Goal: Feedback & Contribution: Contribute content

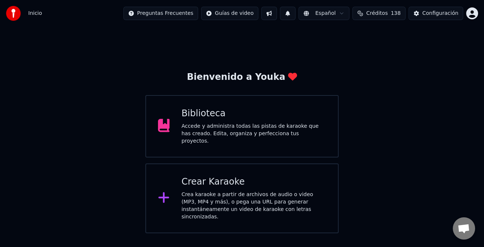
click at [271, 127] on div "Accede y administra todas las pistas de karaoke que has creado. Edita, organiza…" at bounding box center [253, 134] width 145 height 22
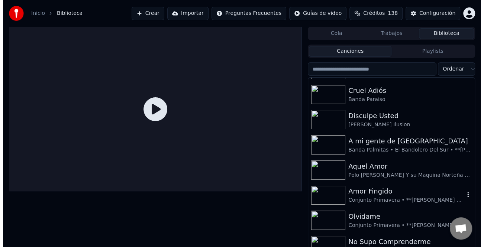
scroll to position [186, 0]
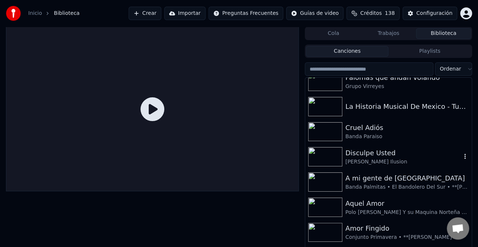
click at [373, 164] on div "[PERSON_NAME] Ilusion" at bounding box center [403, 161] width 116 height 7
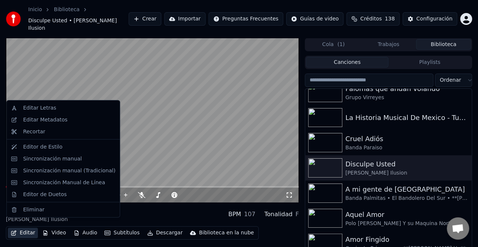
click at [14, 230] on icon "button" at bounding box center [13, 232] width 5 height 5
click at [67, 120] on div "Editar Metadatos" at bounding box center [69, 119] width 92 height 7
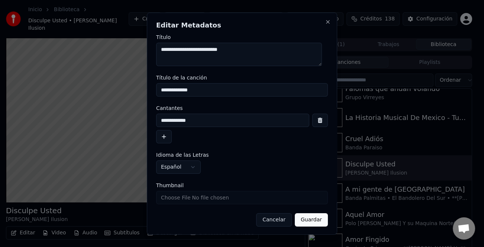
click at [165, 138] on button "button" at bounding box center [164, 136] width 16 height 13
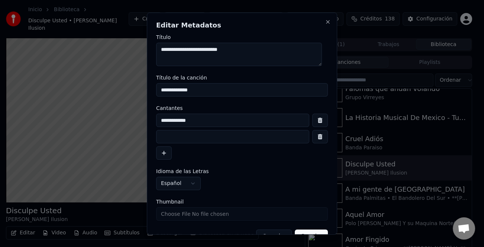
click at [188, 139] on input at bounding box center [232, 136] width 153 height 13
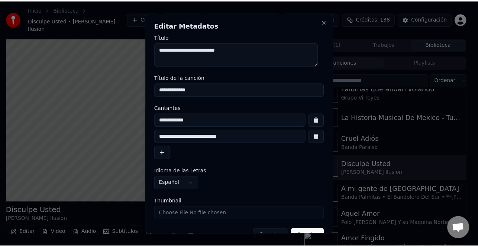
scroll to position [17, 0]
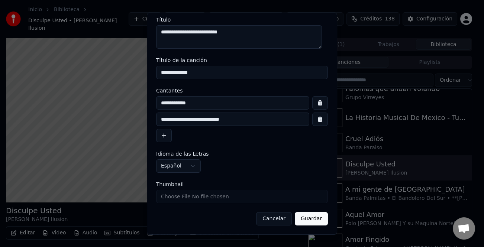
type input "**********"
click at [310, 211] on form "**********" at bounding box center [242, 121] width 172 height 209
click at [307, 218] on button "Guardar" at bounding box center [311, 218] width 33 height 13
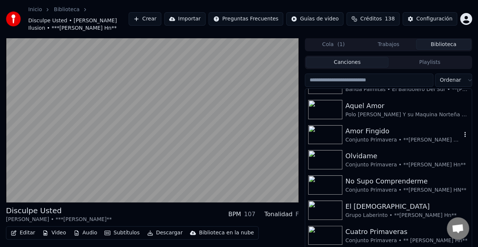
scroll to position [260, 0]
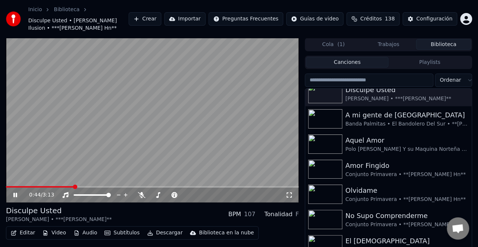
click at [12, 187] on span at bounding box center [40, 186] width 68 height 1
click at [7, 188] on span at bounding box center [6, 186] width 1 height 1
click at [14, 197] on icon at bounding box center [15, 195] width 4 height 4
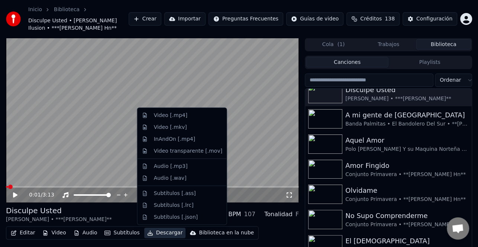
click at [158, 232] on button "Descargar" at bounding box center [165, 233] width 42 height 10
click at [188, 117] on div "Video [.mp4]" at bounding box center [188, 115] width 68 height 7
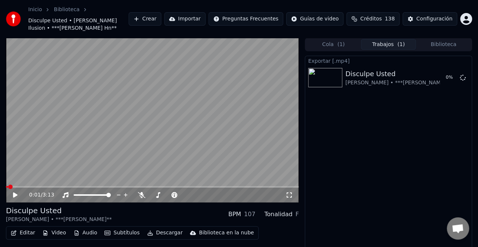
click at [451, 41] on button "Biblioteca" at bounding box center [443, 44] width 55 height 11
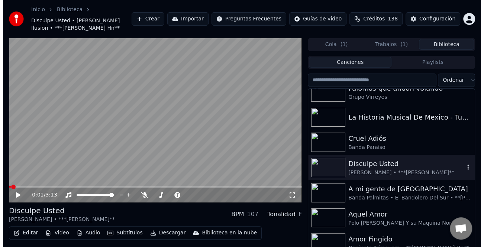
scroll to position [149, 0]
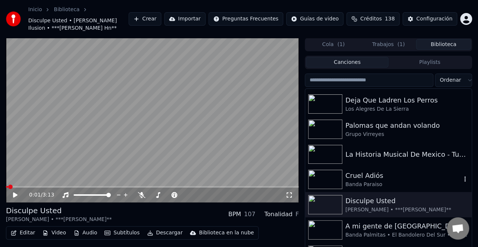
click at [379, 186] on div "Banda Paraiso" at bounding box center [403, 184] width 116 height 7
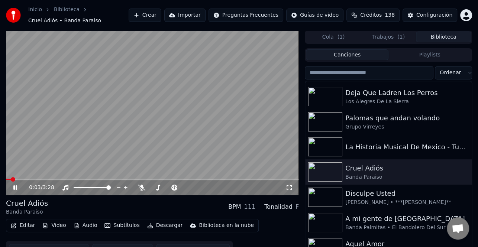
click at [17, 187] on icon at bounding box center [15, 188] width 4 height 4
click at [30, 225] on button "Editar" at bounding box center [23, 225] width 30 height 10
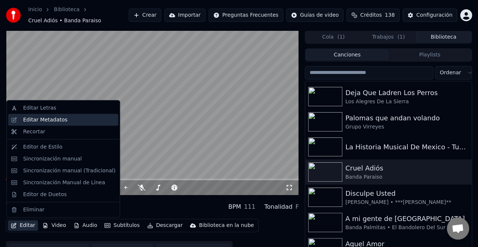
click at [62, 118] on div "Editar Metadatos" at bounding box center [45, 119] width 44 height 7
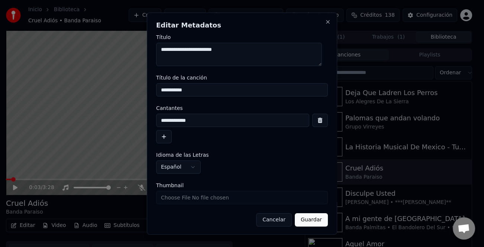
click at [165, 139] on button "button" at bounding box center [164, 136] width 16 height 13
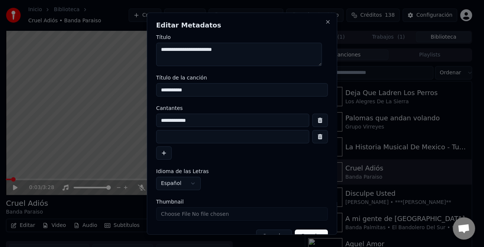
click at [156, 146] on button "button" at bounding box center [164, 152] width 16 height 13
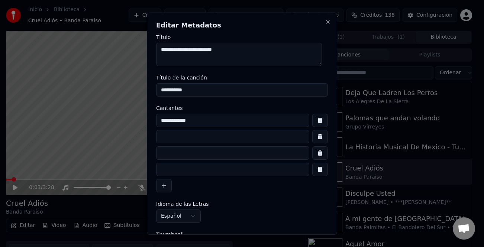
click at [156, 179] on button "button" at bounding box center [164, 185] width 16 height 13
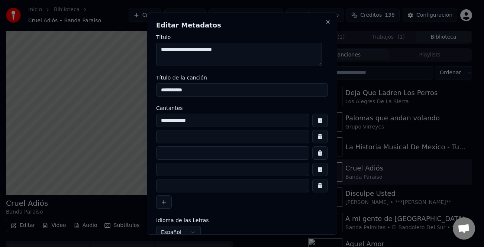
click at [312, 193] on div "**********" at bounding box center [242, 161] width 172 height 95
click at [312, 190] on button "button" at bounding box center [320, 185] width 16 height 13
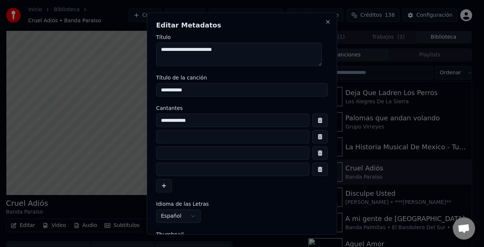
click at [313, 171] on button "button" at bounding box center [320, 169] width 16 height 13
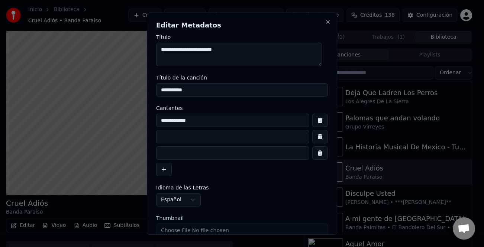
click at [313, 156] on button "button" at bounding box center [320, 152] width 16 height 13
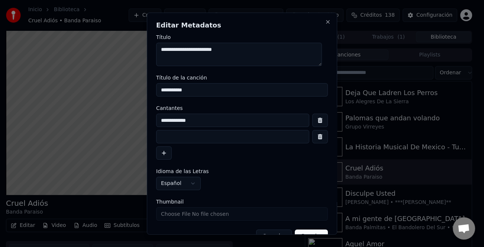
click at [206, 140] on input at bounding box center [232, 136] width 153 height 13
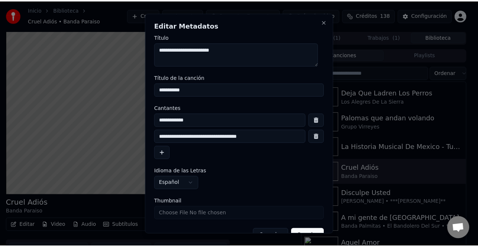
scroll to position [17, 0]
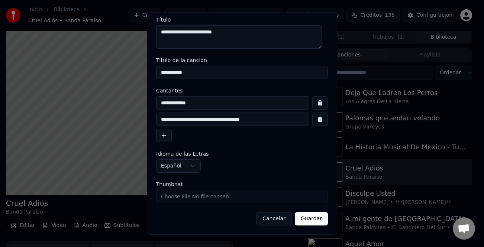
type input "**********"
click at [307, 220] on button "Guardar" at bounding box center [311, 218] width 33 height 13
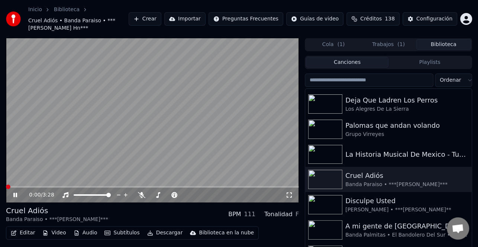
click at [6, 186] on span at bounding box center [8, 187] width 4 height 4
click at [380, 184] on div "Banda Paraiso • ***[PERSON_NAME]***" at bounding box center [403, 184] width 116 height 7
click at [361, 175] on div "Cruel Adiós" at bounding box center [403, 176] width 116 height 10
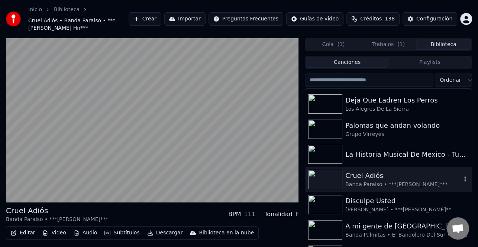
click at [383, 182] on div "Banda Paraiso • ***[PERSON_NAME]***" at bounding box center [403, 184] width 116 height 7
click at [325, 182] on img at bounding box center [325, 179] width 34 height 19
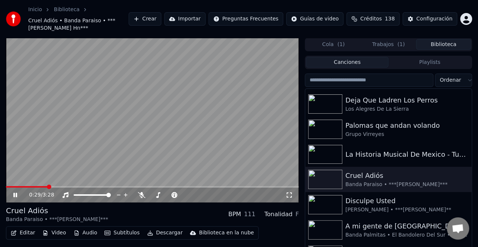
click at [14, 195] on icon at bounding box center [15, 195] width 4 height 4
click at [6, 187] on span at bounding box center [8, 187] width 4 height 4
click at [17, 197] on icon at bounding box center [20, 195] width 17 height 6
click at [14, 193] on icon at bounding box center [20, 195] width 17 height 6
click at [165, 233] on button "Descargar" at bounding box center [165, 233] width 42 height 10
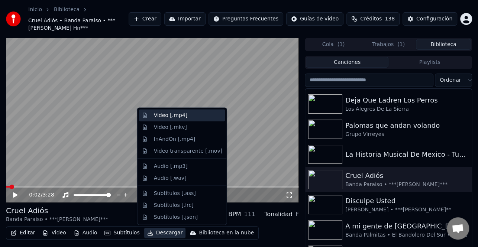
click at [186, 116] on div "Video [.mp4]" at bounding box center [188, 115] width 68 height 7
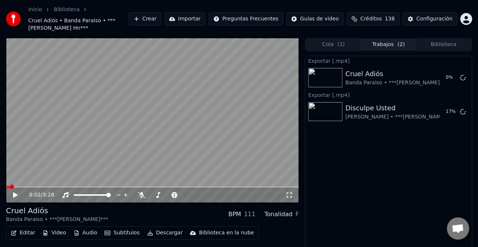
click at [438, 45] on button "Biblioteca" at bounding box center [443, 44] width 55 height 11
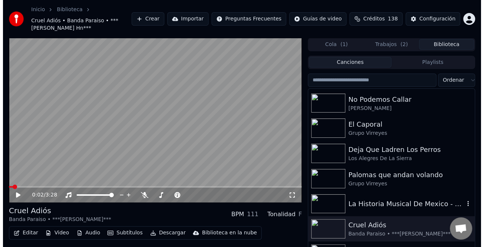
scroll to position [149, 0]
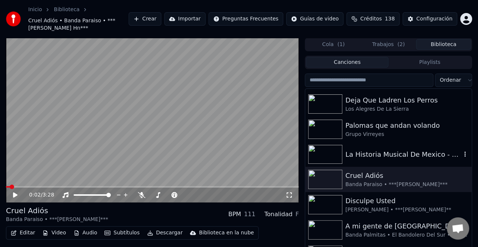
click at [407, 155] on div "La Historia Musical De Mexico - Tus Mentiras (En Vivo)" at bounding box center [403, 154] width 116 height 10
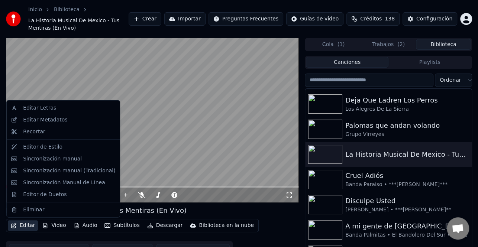
click at [25, 227] on button "Editar" at bounding box center [23, 225] width 30 height 10
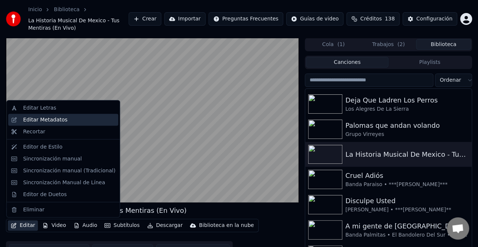
click at [58, 117] on div "Editar Metadatos" at bounding box center [45, 119] width 44 height 7
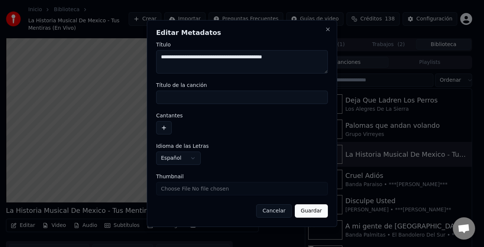
drag, startPoint x: 266, startPoint y: 57, endPoint x: 234, endPoint y: 58, distance: 31.6
click at [234, 58] on textarea "**********" at bounding box center [242, 62] width 172 height 24
drag, startPoint x: 307, startPoint y: 58, endPoint x: 236, endPoint y: 56, distance: 71.4
click at [236, 56] on textarea "**********" at bounding box center [242, 62] width 172 height 24
click at [224, 95] on input "Título de la canción" at bounding box center [242, 97] width 172 height 13
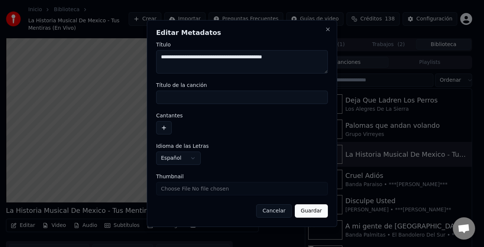
paste input "**********"
type input "**********"
click at [164, 126] on button "button" at bounding box center [164, 127] width 16 height 13
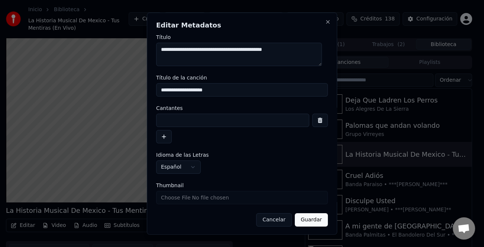
click at [183, 121] on input at bounding box center [232, 120] width 153 height 13
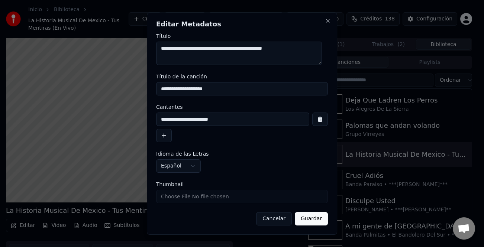
type input "**********"
click at [303, 218] on button "Guardar" at bounding box center [311, 218] width 33 height 13
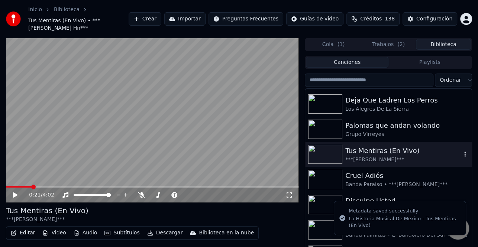
click at [388, 147] on div "Tus Mentiras (En Vivo)" at bounding box center [403, 151] width 116 height 10
click at [6, 186] on span at bounding box center [6, 186] width 0 height 1
click at [15, 193] on icon at bounding box center [15, 195] width 4 height 5
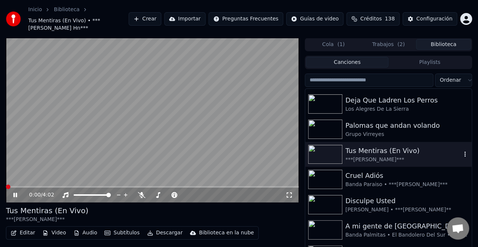
click at [388, 146] on div "Tus Mentiras (En Vivo)" at bounding box center [403, 151] width 116 height 10
click at [374, 156] on div "***[PERSON_NAME]***" at bounding box center [403, 159] width 116 height 7
drag, startPoint x: 374, startPoint y: 153, endPoint x: 112, endPoint y: 157, distance: 262.1
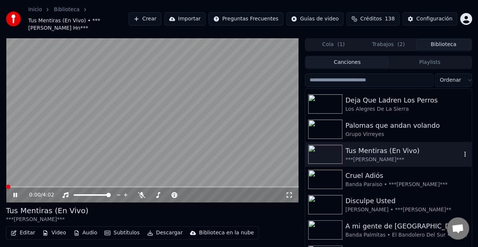
click at [371, 156] on div "***[PERSON_NAME]***" at bounding box center [403, 159] width 116 height 7
click at [17, 192] on icon at bounding box center [20, 195] width 17 height 6
drag, startPoint x: 13, startPoint y: 178, endPoint x: 0, endPoint y: 180, distance: 12.8
click at [0, 180] on div "0:25 / 4:02 Tus Mentiras (En Vivo) ***[PERSON_NAME] Hn*** Editar Video Audio Su…" at bounding box center [239, 156] width 478 height 236
click at [6, 185] on span at bounding box center [8, 187] width 4 height 4
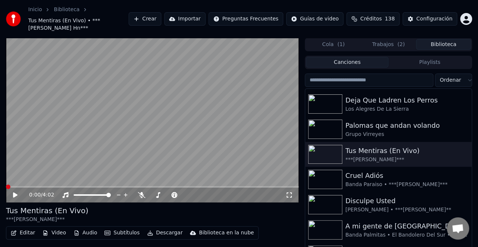
click at [11, 191] on div "0:00 / 4:02" at bounding box center [152, 194] width 287 height 7
click at [13, 193] on icon at bounding box center [15, 195] width 4 height 5
click at [16, 193] on icon at bounding box center [15, 195] width 4 height 4
click at [29, 228] on button "Editar" at bounding box center [23, 233] width 30 height 10
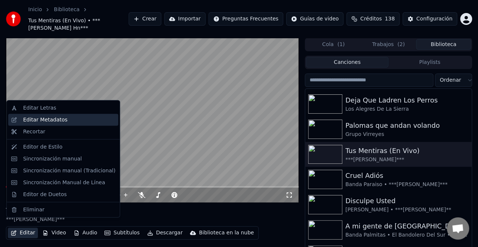
click at [58, 120] on div "Editar Metadatos" at bounding box center [45, 119] width 44 height 7
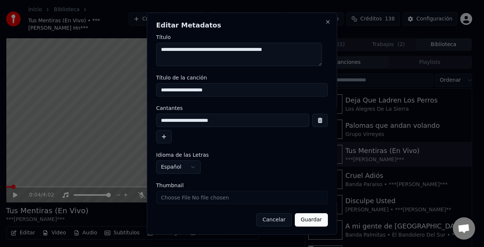
drag, startPoint x: 230, startPoint y: 49, endPoint x: 147, endPoint y: 55, distance: 82.7
click at [147, 55] on div "**********" at bounding box center [242, 123] width 190 height 223
click at [160, 89] on input "**********" at bounding box center [242, 89] width 172 height 13
paste input "**********"
type input "**********"
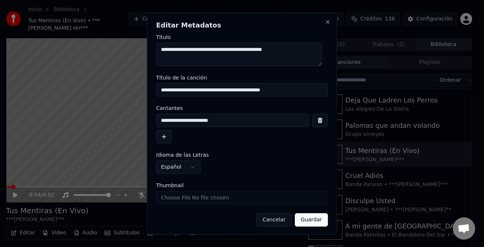
click at [295, 213] on button "Guardar" at bounding box center [311, 219] width 33 height 13
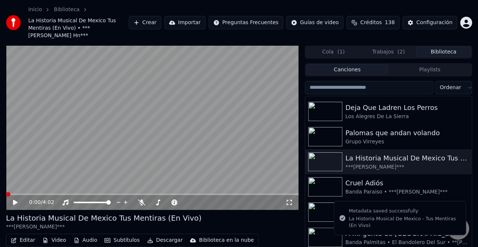
click at [18, 200] on icon at bounding box center [20, 203] width 17 height 6
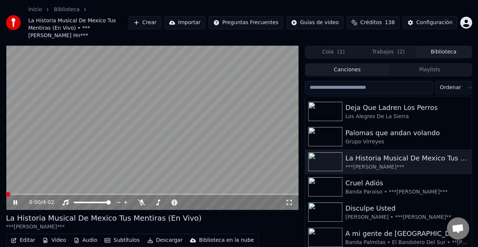
click at [6, 192] on span at bounding box center [8, 194] width 4 height 4
click at [17, 200] on icon at bounding box center [15, 202] width 4 height 4
click at [26, 235] on button "Editar" at bounding box center [23, 240] width 30 height 10
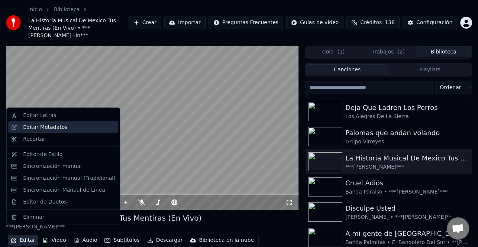
click at [54, 126] on div "Editar Metadatos" at bounding box center [45, 127] width 44 height 7
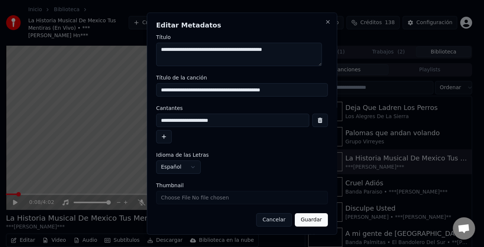
click at [297, 89] on input "**********" at bounding box center [242, 89] width 172 height 13
drag, startPoint x: 297, startPoint y: 89, endPoint x: 245, endPoint y: 81, distance: 52.3
click at [244, 93] on input "**********" at bounding box center [242, 89] width 172 height 13
drag, startPoint x: 233, startPoint y: 49, endPoint x: 145, endPoint y: 50, distance: 88.5
click at [145, 50] on body "Inicio Biblioteca La Historia Musical De Mexico Tus Mentiras (En Vivo) • ***[PE…" at bounding box center [239, 123] width 478 height 247
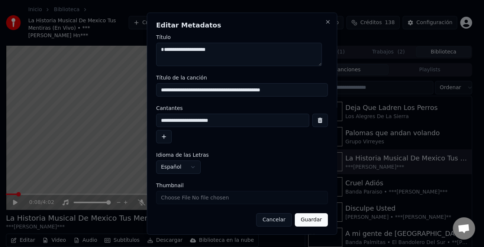
type textarea "**********"
drag, startPoint x: 303, startPoint y: 88, endPoint x: 233, endPoint y: 88, distance: 69.1
click at [233, 88] on input "**********" at bounding box center [242, 89] width 172 height 13
drag, startPoint x: 233, startPoint y: 89, endPoint x: 156, endPoint y: 89, distance: 76.6
click at [156, 89] on input "**********" at bounding box center [242, 89] width 172 height 13
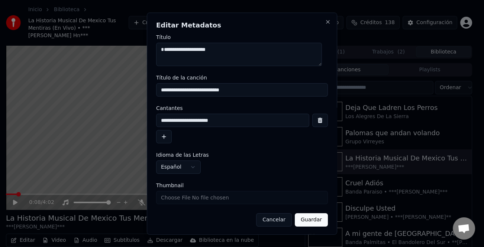
drag, startPoint x: 255, startPoint y: 86, endPoint x: 292, endPoint y: 167, distance: 89.0
click at [255, 87] on input "**********" at bounding box center [242, 89] width 172 height 13
type input "**********"
click at [306, 220] on button "Guardar" at bounding box center [311, 219] width 33 height 13
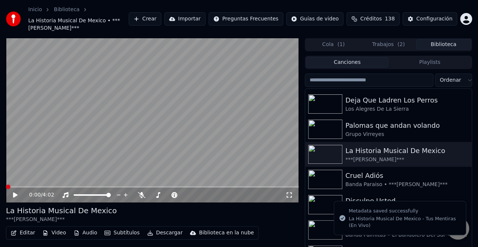
click at [15, 195] on icon at bounding box center [15, 195] width 4 height 5
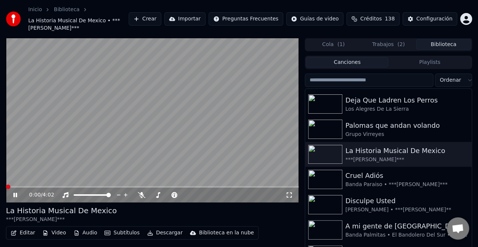
click at [14, 195] on icon at bounding box center [15, 195] width 4 height 4
click at [20, 233] on button "Editar" at bounding box center [23, 233] width 30 height 10
click at [140, 154] on video at bounding box center [152, 120] width 293 height 165
click at [6, 188] on span at bounding box center [6, 186] width 0 height 1
click at [379, 149] on div "La Historia Musical De Mexico" at bounding box center [403, 151] width 116 height 10
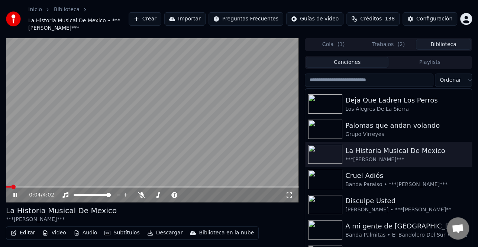
click at [15, 196] on icon at bounding box center [20, 195] width 17 height 6
click at [18, 233] on button "Editar" at bounding box center [23, 233] width 30 height 10
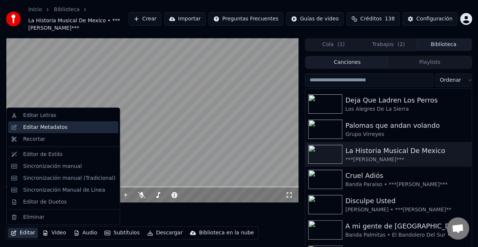
click at [57, 129] on div "Editar Metadatos" at bounding box center [45, 127] width 44 height 7
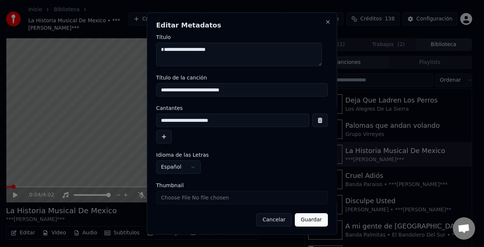
click at [165, 138] on button "button" at bounding box center [164, 136] width 16 height 13
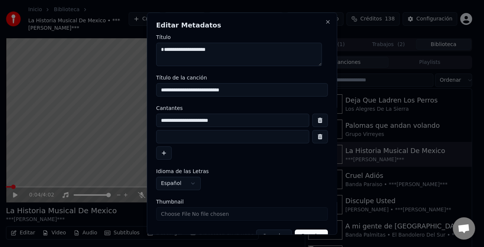
drag, startPoint x: 206, startPoint y: 134, endPoint x: 230, endPoint y: 112, distance: 33.4
click at [230, 112] on div "**********" at bounding box center [242, 133] width 172 height 54
click at [207, 138] on input at bounding box center [232, 136] width 153 height 13
drag, startPoint x: 189, startPoint y: 117, endPoint x: 130, endPoint y: 120, distance: 58.8
click at [130, 120] on body "**********" at bounding box center [239, 123] width 478 height 247
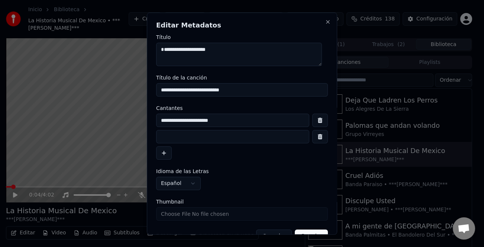
click at [181, 139] on input at bounding box center [232, 136] width 153 height 13
paste input "**********"
type input "**********"
drag, startPoint x: 237, startPoint y: 123, endPoint x: 122, endPoint y: 122, distance: 114.5
click at [123, 122] on body "**********" at bounding box center [239, 123] width 478 height 247
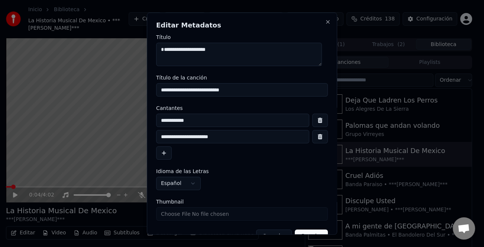
scroll to position [17, 0]
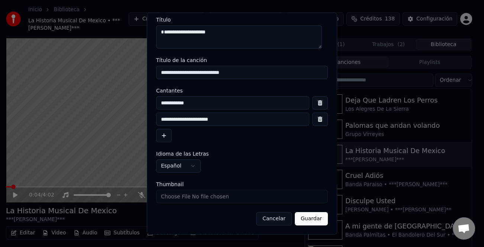
type input "**********"
click at [304, 216] on button "Guardar" at bounding box center [311, 218] width 33 height 13
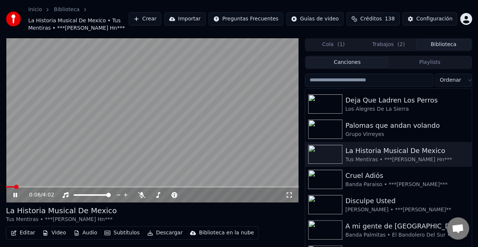
click at [13, 191] on div "0:06 / 4:02" at bounding box center [152, 195] width 293 height 15
click at [15, 194] on icon at bounding box center [20, 195] width 17 height 6
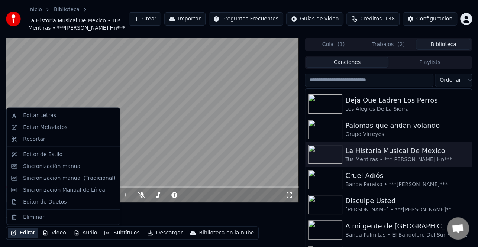
click at [28, 234] on button "Editar" at bounding box center [23, 233] width 30 height 10
click at [42, 126] on div "Editar Metadatos" at bounding box center [45, 127] width 44 height 7
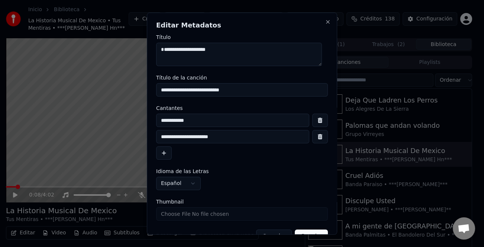
click at [161, 136] on input "**********" at bounding box center [232, 136] width 153 height 13
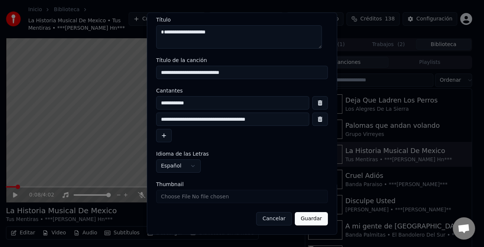
type input "**********"
click at [313, 220] on button "Guardar" at bounding box center [311, 218] width 33 height 13
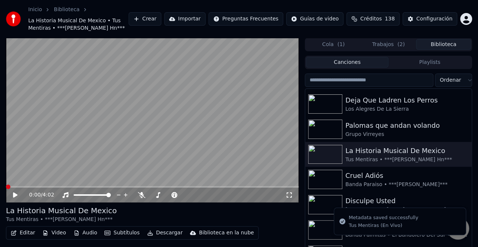
click at [13, 194] on icon at bounding box center [20, 195] width 17 height 6
click at [6, 187] on span at bounding box center [8, 187] width 4 height 4
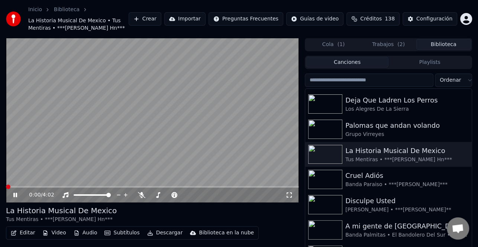
click at [6, 187] on span at bounding box center [8, 187] width 4 height 4
click at [14, 194] on icon at bounding box center [15, 195] width 4 height 4
click at [14, 194] on icon at bounding box center [15, 195] width 4 height 5
click at [377, 152] on div "La Historia Musical De Mexico" at bounding box center [403, 151] width 116 height 10
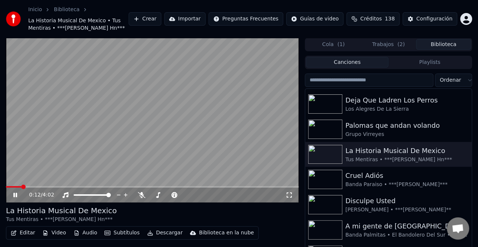
drag, startPoint x: 19, startPoint y: 184, endPoint x: 2, endPoint y: 187, distance: 17.0
click at [1, 187] on div "0:12 / 4:02 La Historia Musical De Mexico Tus Mentiras • ***[PERSON_NAME] Hn***…" at bounding box center [239, 156] width 478 height 236
click at [10, 189] on div "0:12 / 4:02" at bounding box center [152, 195] width 293 height 15
click at [9, 186] on span at bounding box center [13, 186] width 15 height 1
click at [6, 189] on span at bounding box center [8, 187] width 4 height 4
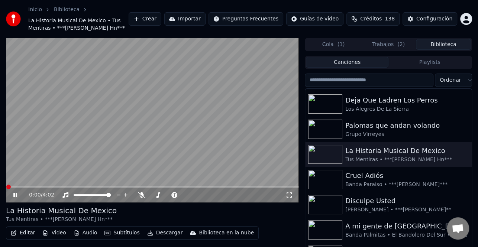
click at [19, 196] on icon at bounding box center [20, 195] width 17 height 6
click at [17, 196] on icon at bounding box center [15, 195] width 4 height 5
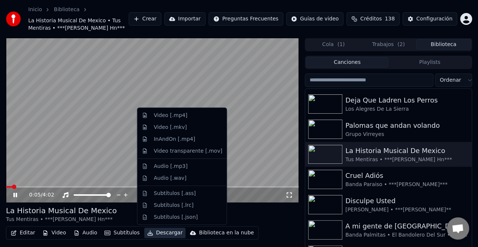
click at [154, 230] on button "Descargar" at bounding box center [165, 233] width 42 height 10
click at [172, 117] on div "Video [.mp4]" at bounding box center [170, 115] width 33 height 7
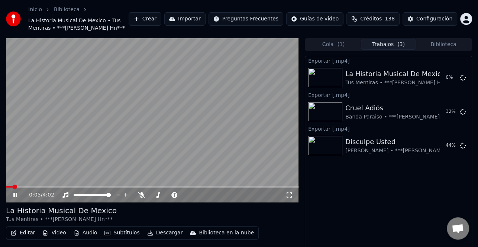
click at [15, 193] on icon at bounding box center [20, 195] width 17 height 6
click at [448, 45] on button "Biblioteca" at bounding box center [443, 44] width 55 height 11
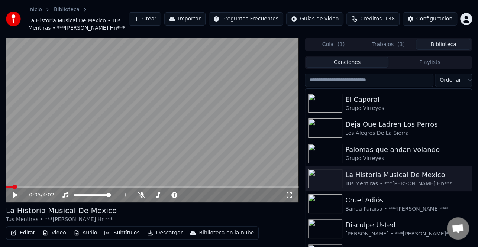
scroll to position [112, 0]
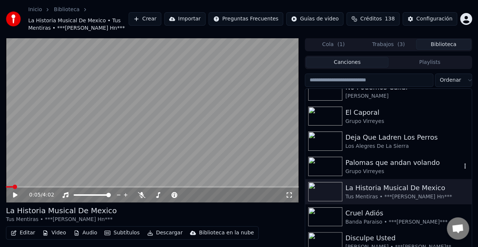
click at [371, 168] on div "Grupo Virreyes" at bounding box center [403, 171] width 116 height 7
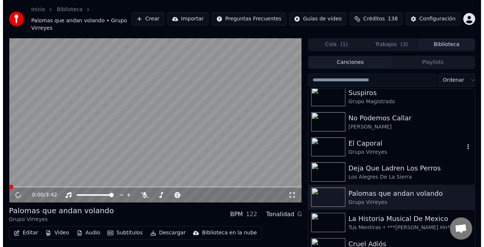
scroll to position [37, 0]
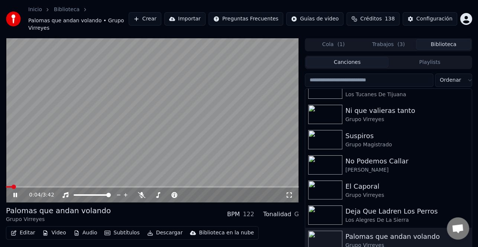
click at [29, 228] on button "Editar" at bounding box center [23, 233] width 30 height 10
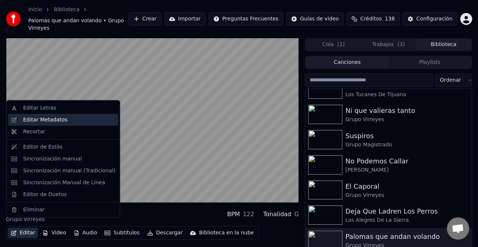
click at [56, 120] on div "Editar Metadatos" at bounding box center [45, 119] width 44 height 7
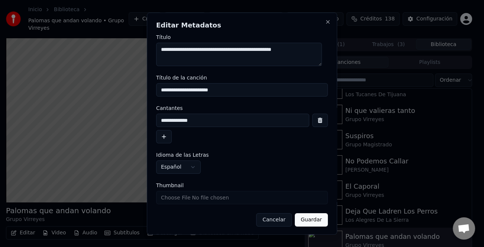
click at [164, 139] on button "button" at bounding box center [164, 136] width 16 height 13
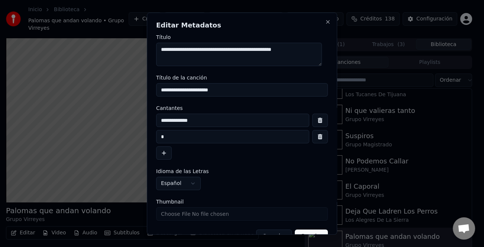
click at [200, 141] on input at bounding box center [232, 136] width 153 height 13
type input "*"
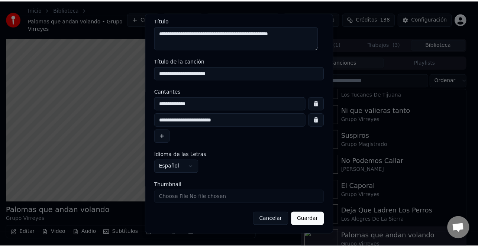
scroll to position [17, 0]
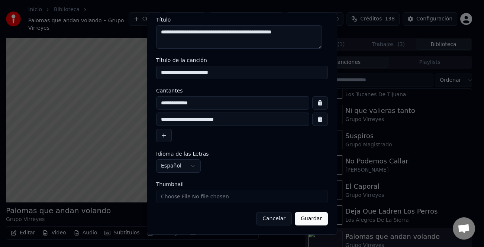
type input "**********"
click at [300, 216] on button "Guardar" at bounding box center [311, 218] width 33 height 13
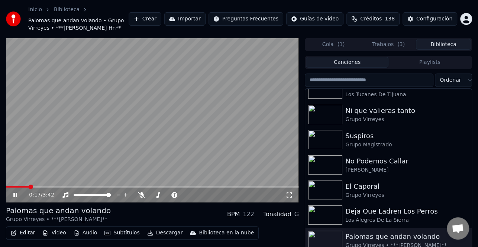
click at [10, 187] on span at bounding box center [17, 186] width 23 height 1
click at [6, 187] on span at bounding box center [8, 187] width 4 height 4
click at [18, 197] on icon at bounding box center [20, 195] width 17 height 6
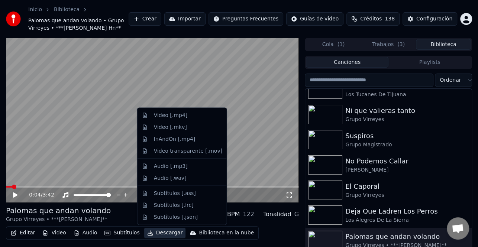
click at [162, 230] on button "Descargar" at bounding box center [165, 233] width 42 height 10
click at [180, 112] on div "Video [.mp4]" at bounding box center [170, 115] width 33 height 7
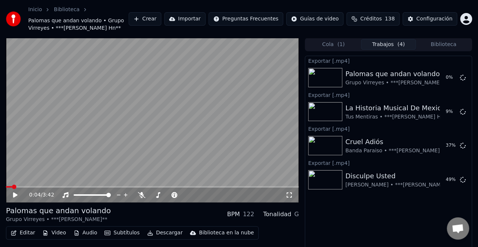
click at [452, 41] on button "Biblioteca" at bounding box center [443, 44] width 55 height 11
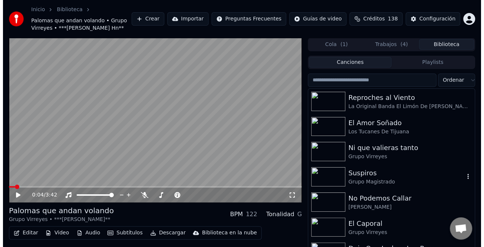
scroll to position [37, 0]
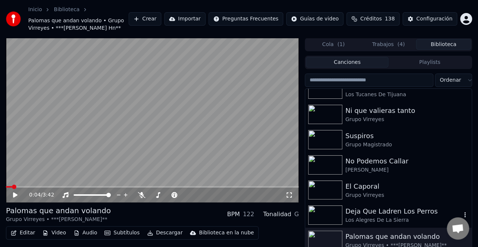
click at [386, 212] on div "Deja Que Ladren Los Perros" at bounding box center [403, 211] width 116 height 10
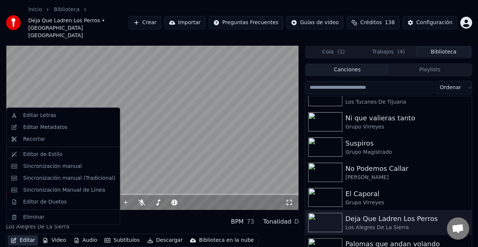
click at [21, 235] on button "Editar" at bounding box center [23, 240] width 30 height 10
click at [54, 113] on div "Editar Letras" at bounding box center [69, 115] width 92 height 7
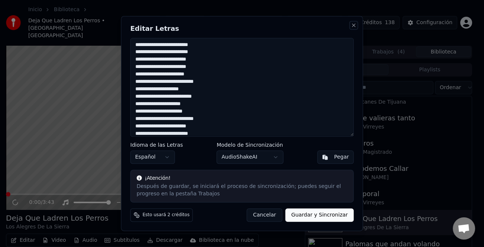
click at [352, 24] on button "Close" at bounding box center [354, 25] width 6 height 6
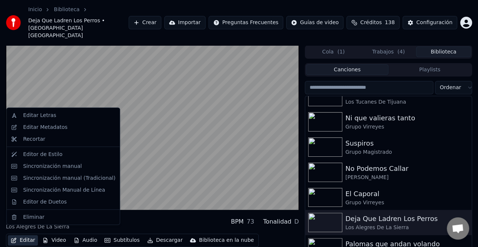
click at [19, 235] on button "Editar" at bounding box center [23, 240] width 30 height 10
click at [52, 125] on div "Editar Metadatos" at bounding box center [45, 127] width 44 height 7
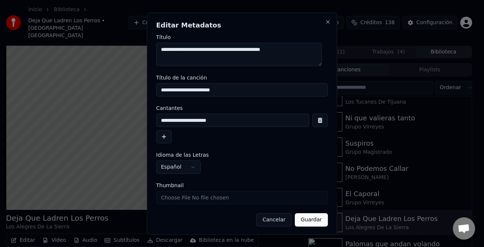
click at [162, 134] on button "button" at bounding box center [164, 136] width 16 height 13
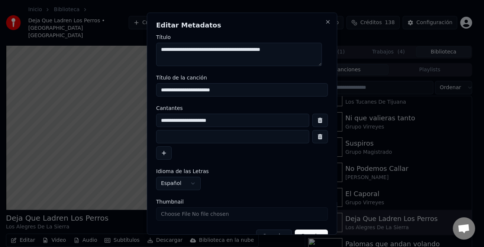
click at [177, 134] on input at bounding box center [232, 136] width 153 height 13
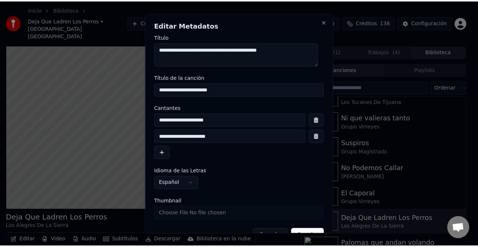
scroll to position [17, 0]
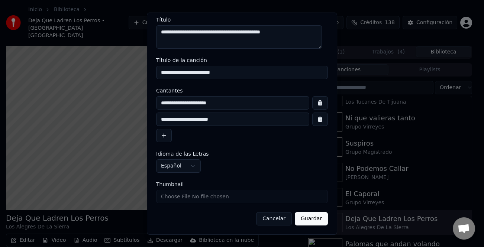
type input "**********"
click at [315, 221] on button "Guardar" at bounding box center [311, 218] width 33 height 13
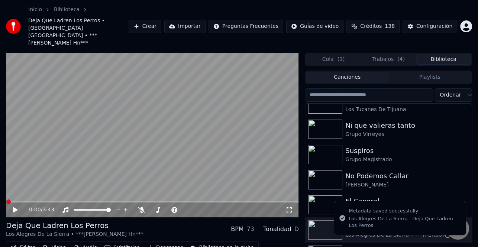
click at [15, 207] on icon at bounding box center [15, 209] width 4 height 5
click at [6, 200] on span at bounding box center [8, 202] width 4 height 4
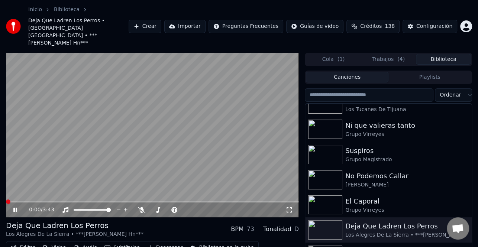
click at [6, 200] on span at bounding box center [8, 202] width 4 height 4
click at [401, 221] on div "Deja Que Ladren Los Perros" at bounding box center [403, 226] width 116 height 10
click at [14, 208] on icon at bounding box center [15, 210] width 4 height 4
click at [155, 243] on button "Descargar" at bounding box center [165, 248] width 42 height 10
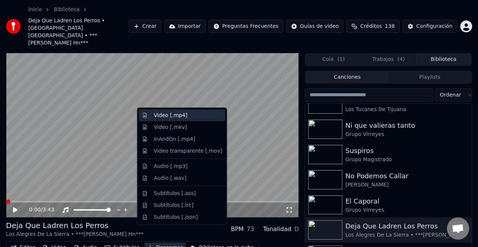
click at [186, 118] on div "Video [.mp4]" at bounding box center [188, 115] width 68 height 7
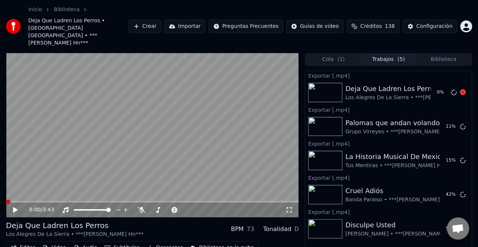
click at [442, 54] on button "Biblioteca" at bounding box center [443, 59] width 55 height 11
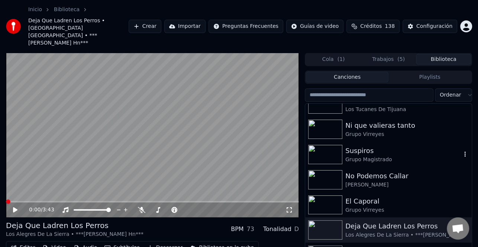
scroll to position [0, 0]
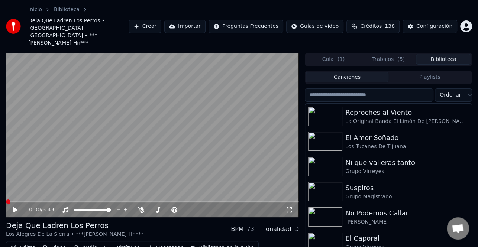
click at [394, 54] on button "Trabajos ( 5 )" at bounding box center [388, 59] width 55 height 11
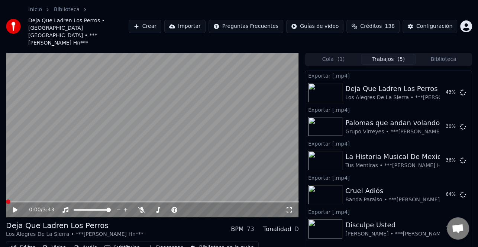
click at [442, 54] on button "Biblioteca" at bounding box center [443, 59] width 55 height 11
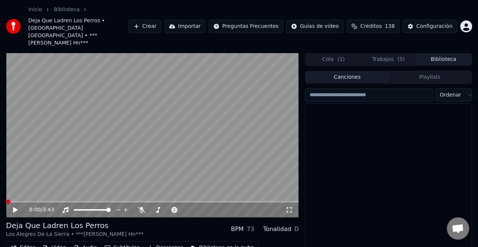
scroll to position [186, 0]
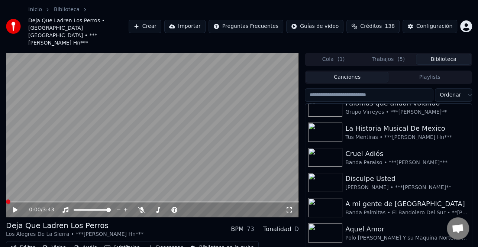
click at [398, 56] on span "( 5 )" at bounding box center [400, 59] width 7 height 7
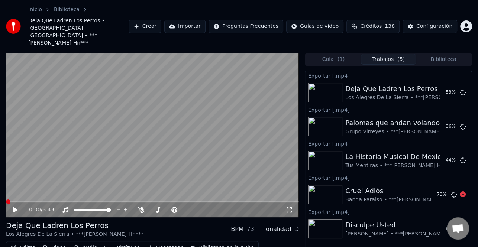
scroll to position [21, 0]
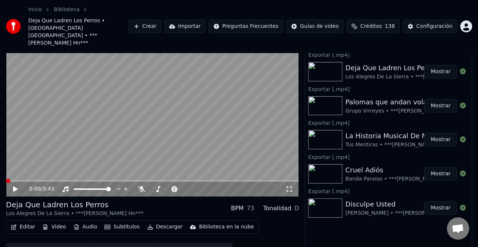
click at [442, 167] on button "Mostrar" at bounding box center [440, 173] width 33 height 13
click at [440, 133] on button "Mostrar" at bounding box center [440, 139] width 33 height 13
click at [439, 99] on button "Mostrar" at bounding box center [440, 105] width 33 height 13
click at [443, 65] on button "Mostrar" at bounding box center [440, 71] width 33 height 13
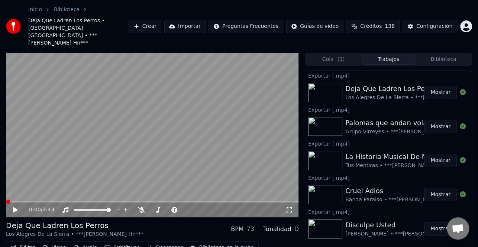
click at [444, 54] on button "Biblioteca" at bounding box center [443, 59] width 55 height 11
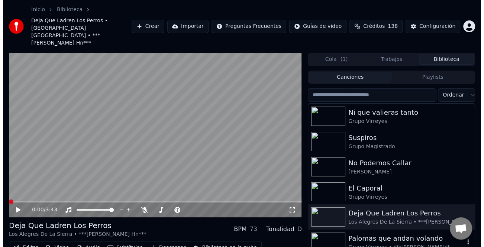
scroll to position [37, 0]
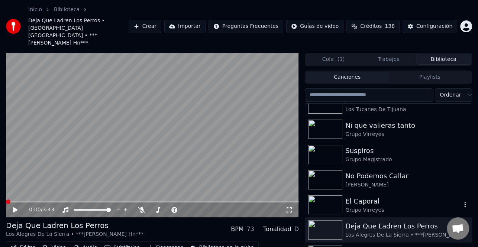
click at [375, 207] on div "Grupo Virreyes" at bounding box center [403, 210] width 116 height 7
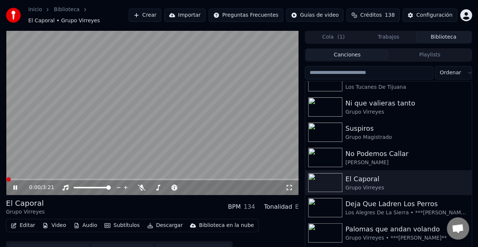
click at [18, 227] on button "Editar" at bounding box center [23, 225] width 30 height 10
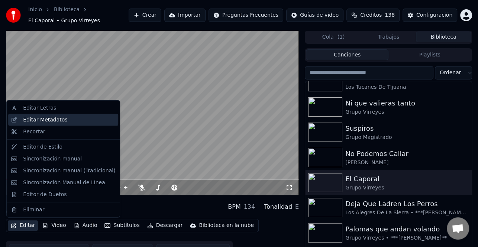
click at [50, 121] on div "Editar Metadatos" at bounding box center [45, 119] width 44 height 7
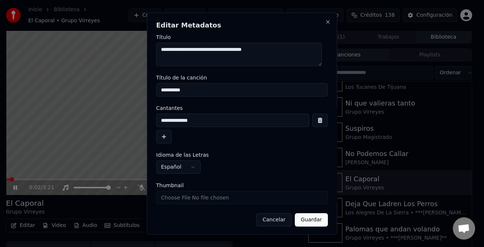
click at [163, 136] on button "button" at bounding box center [164, 136] width 16 height 13
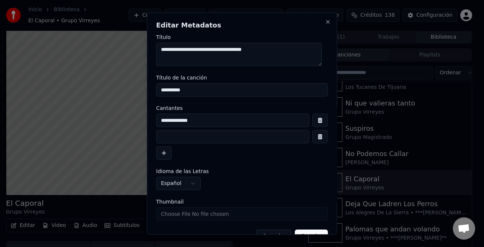
click at [173, 134] on input at bounding box center [232, 136] width 153 height 13
click at [174, 138] on input "**********" at bounding box center [232, 136] width 153 height 13
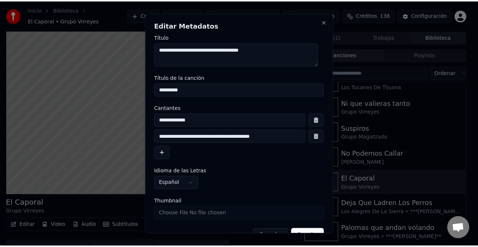
scroll to position [17, 0]
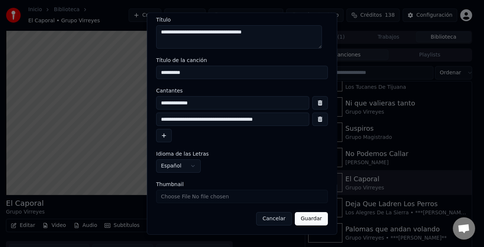
type input "**********"
click at [306, 217] on button "Guardar" at bounding box center [311, 218] width 33 height 13
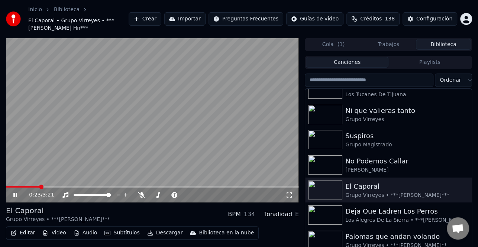
click at [7, 187] on span at bounding box center [22, 186] width 33 height 1
click at [18, 195] on icon at bounding box center [20, 195] width 17 height 6
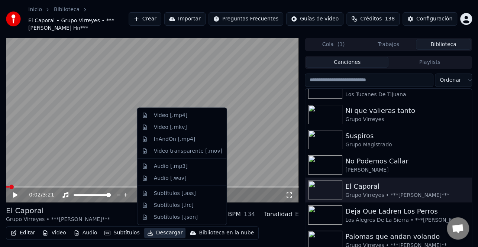
click at [167, 236] on button "Descargar" at bounding box center [165, 233] width 42 height 10
click at [167, 115] on div "Video [.mp4]" at bounding box center [170, 115] width 33 height 7
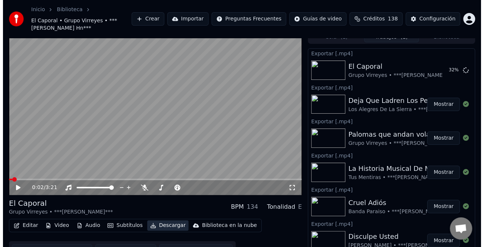
scroll to position [0, 0]
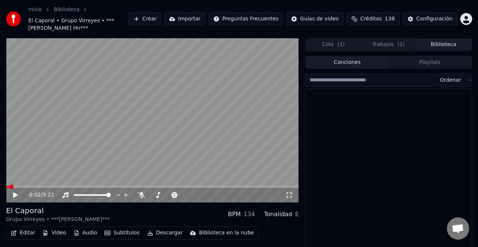
click at [448, 46] on button "Biblioteca" at bounding box center [443, 44] width 55 height 11
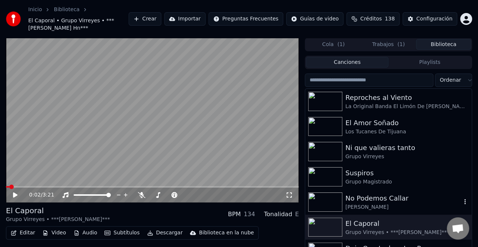
click at [400, 201] on div "No Podemos Callar" at bounding box center [403, 198] width 116 height 10
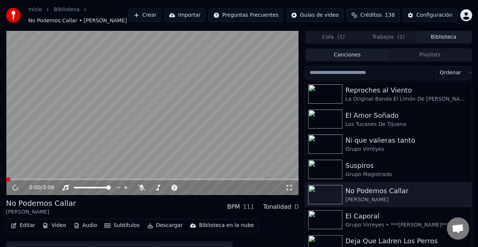
click at [27, 228] on button "Editar" at bounding box center [23, 225] width 30 height 10
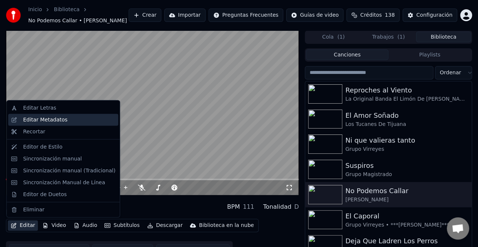
click at [58, 117] on div "Editar Metadatos" at bounding box center [45, 119] width 44 height 7
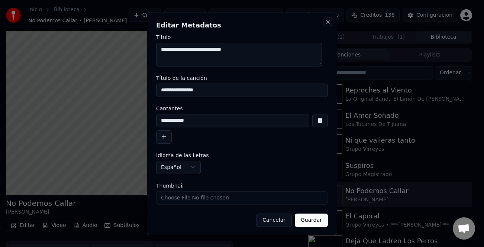
click at [325, 21] on button "Close" at bounding box center [328, 22] width 6 height 6
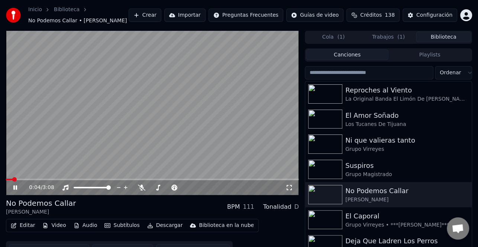
click at [16, 186] on icon at bounding box center [15, 188] width 4 height 4
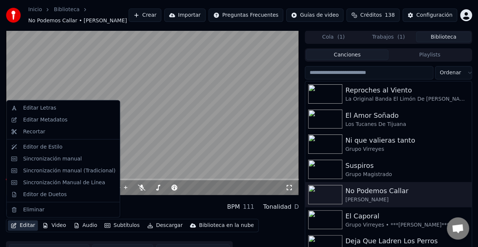
click at [24, 225] on button "Editar" at bounding box center [23, 225] width 30 height 10
click at [63, 122] on div "Editar Metadatos" at bounding box center [69, 119] width 92 height 7
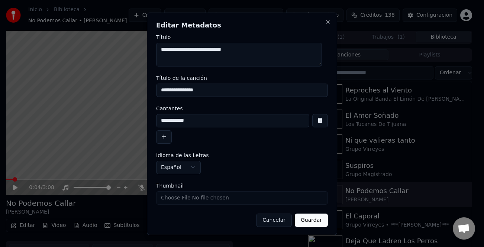
click at [171, 135] on button "button" at bounding box center [164, 136] width 16 height 13
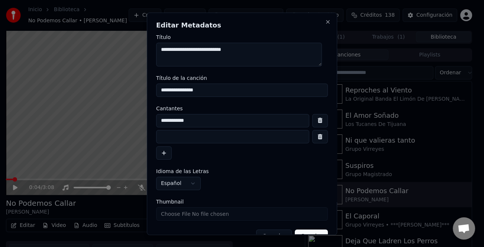
click at [198, 136] on input at bounding box center [232, 136] width 153 height 13
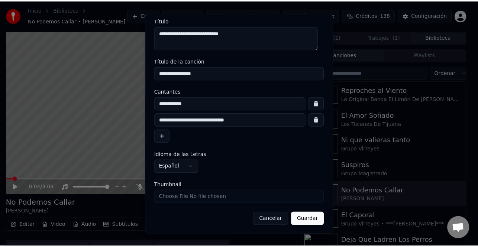
scroll to position [17, 0]
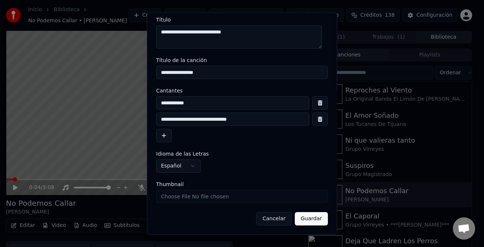
type input "**********"
click at [315, 221] on button "Guardar" at bounding box center [311, 218] width 33 height 13
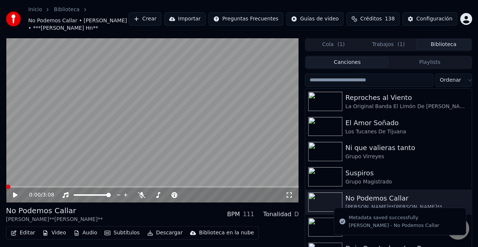
click at [16, 194] on icon at bounding box center [20, 195] width 17 height 6
click at [14, 193] on icon at bounding box center [20, 195] width 17 height 6
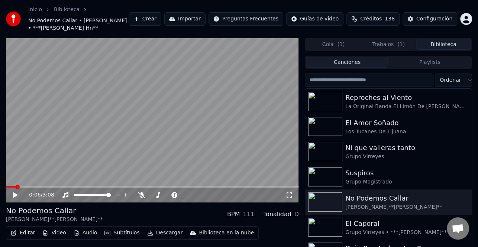
click at [167, 233] on button "Descargar" at bounding box center [165, 233] width 42 height 10
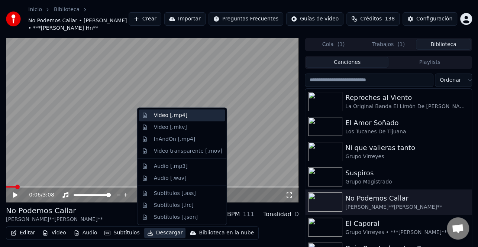
click at [187, 117] on div "Video [.mp4]" at bounding box center [188, 115] width 68 height 7
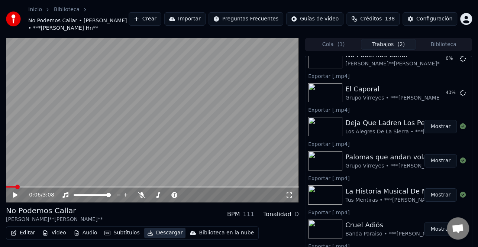
scroll to position [29, 0]
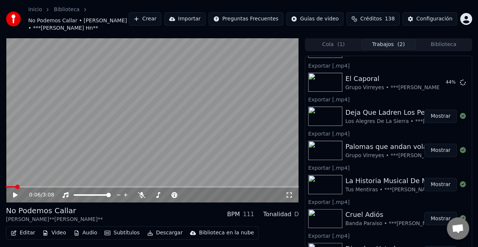
click at [441, 49] on button "Biblioteca" at bounding box center [443, 44] width 55 height 11
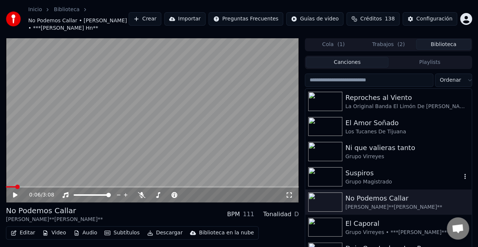
click at [405, 180] on div "Grupo Magistrado" at bounding box center [403, 181] width 116 height 7
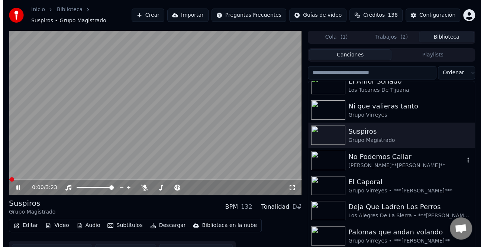
scroll to position [37, 0]
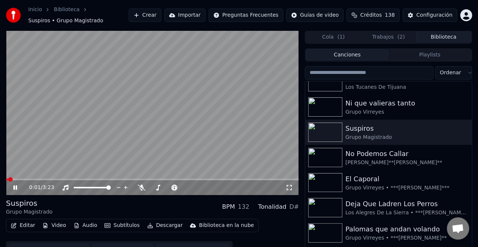
click at [26, 227] on button "Editar" at bounding box center [23, 225] width 30 height 10
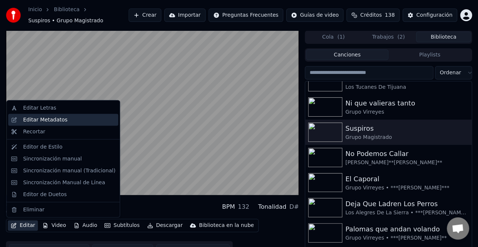
click at [57, 121] on div "Editar Metadatos" at bounding box center [45, 119] width 44 height 7
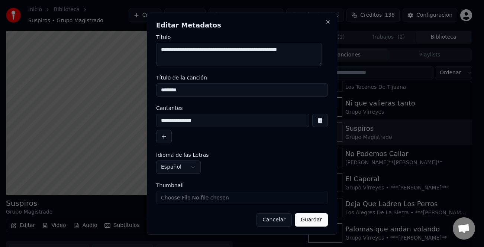
click at [166, 139] on button "button" at bounding box center [164, 136] width 16 height 13
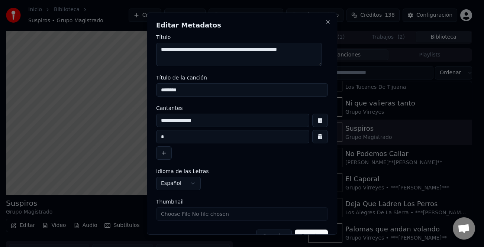
click at [206, 139] on input at bounding box center [232, 136] width 153 height 13
click at [245, 137] on input "****" at bounding box center [232, 136] width 153 height 13
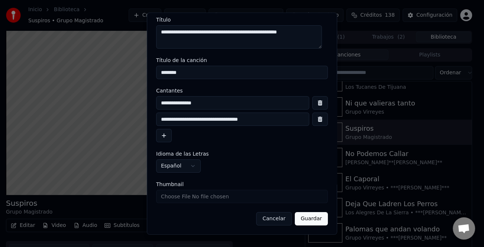
type input "**********"
click at [309, 220] on button "Guardar" at bounding box center [311, 218] width 33 height 13
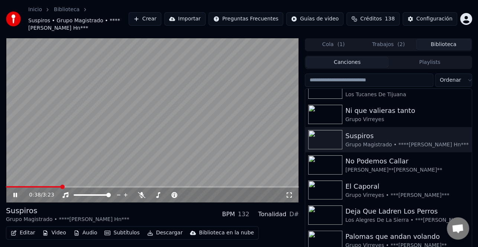
click at [14, 193] on icon at bounding box center [20, 195] width 17 height 6
click at [6, 187] on span at bounding box center [6, 186] width 0 height 1
click at [16, 196] on icon at bounding box center [15, 195] width 4 height 5
click at [14, 193] on icon at bounding box center [20, 195] width 17 height 6
click at [159, 232] on button "Descargar" at bounding box center [165, 233] width 42 height 10
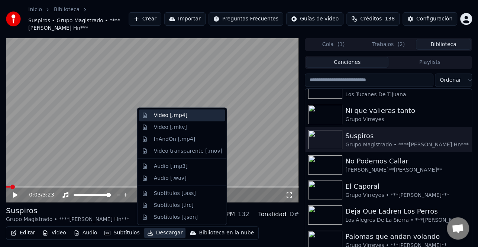
click at [193, 117] on div "Video [.mp4]" at bounding box center [188, 115] width 68 height 7
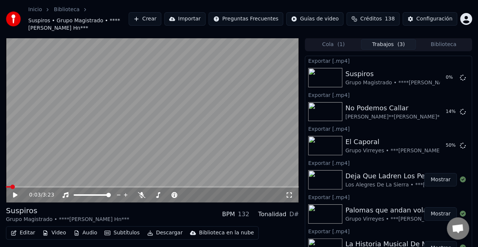
click at [446, 43] on button "Biblioteca" at bounding box center [443, 44] width 55 height 11
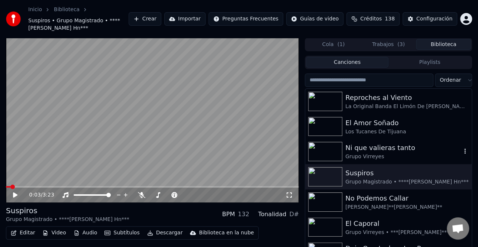
click at [395, 147] on div "Ni que valieras tanto" at bounding box center [403, 148] width 116 height 10
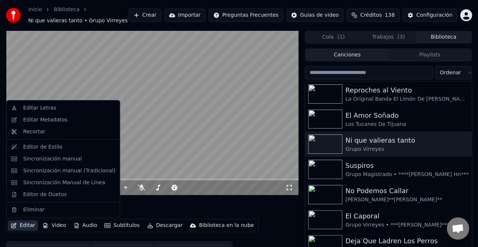
click at [26, 227] on button "Editar" at bounding box center [23, 225] width 30 height 10
click at [52, 119] on div "Editar Metadatos" at bounding box center [45, 119] width 44 height 7
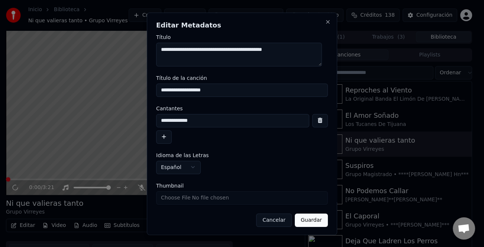
click at [165, 138] on button "button" at bounding box center [164, 136] width 16 height 13
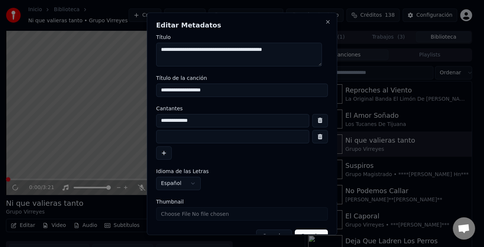
click at [213, 135] on input at bounding box center [232, 136] width 153 height 13
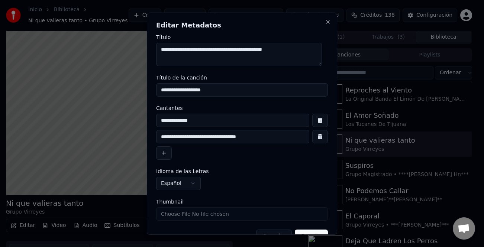
scroll to position [17, 0]
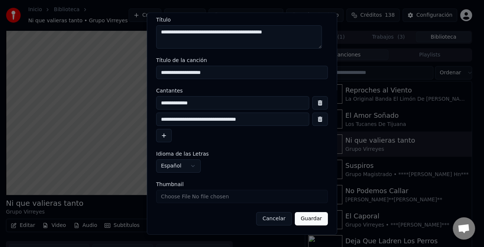
type input "**********"
click at [307, 219] on button "Guardar" at bounding box center [311, 218] width 33 height 13
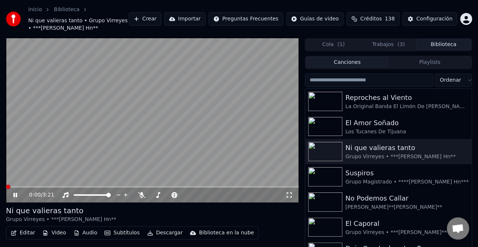
click at [6, 186] on span at bounding box center [8, 187] width 4 height 4
click at [14, 194] on icon at bounding box center [15, 195] width 4 height 4
click at [165, 232] on button "Descargar" at bounding box center [165, 233] width 42 height 10
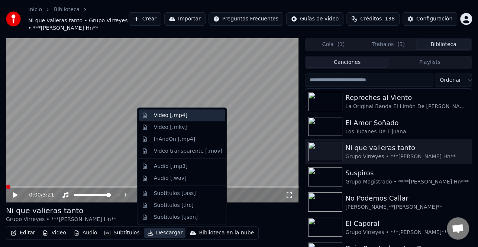
click at [186, 114] on div "Video [.mp4]" at bounding box center [188, 115] width 68 height 7
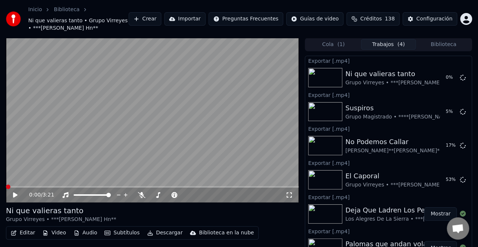
click at [439, 44] on button "Biblioteca" at bounding box center [443, 44] width 55 height 11
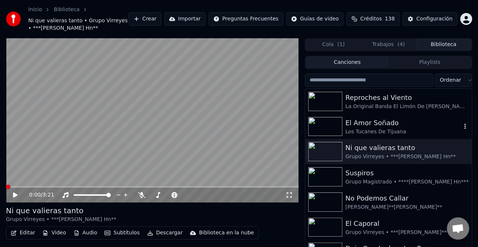
click at [393, 128] on div "Los Tucanes De Tijuana" at bounding box center [403, 131] width 116 height 7
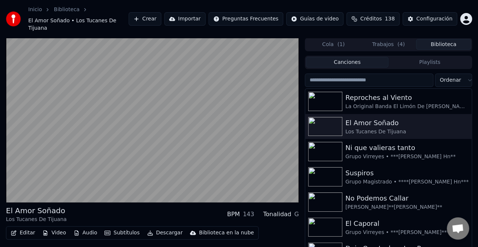
click at [28, 228] on button "Editar" at bounding box center [23, 233] width 30 height 10
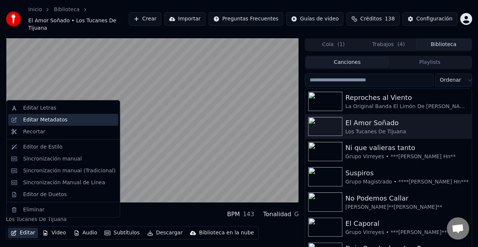
click at [67, 116] on div "Editar Metadatos" at bounding box center [69, 119] width 92 height 7
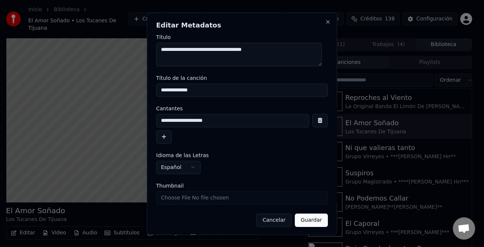
click at [167, 135] on button "button" at bounding box center [164, 136] width 16 height 13
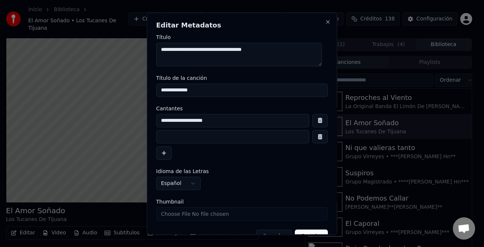
click at [200, 142] on input at bounding box center [232, 136] width 153 height 13
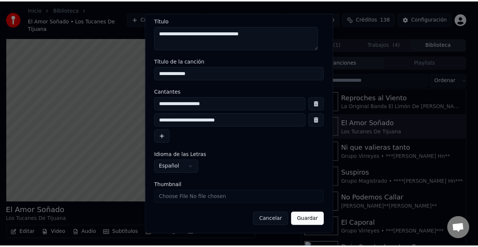
scroll to position [17, 0]
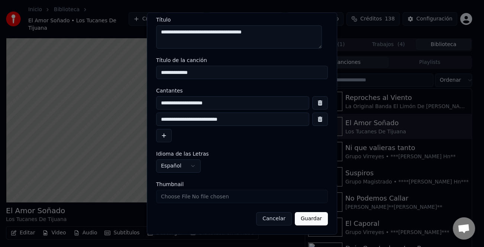
type input "**********"
click at [299, 217] on button "Guardar" at bounding box center [311, 218] width 33 height 13
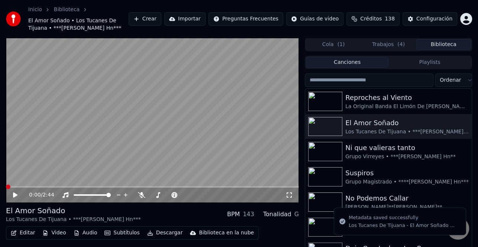
click at [6, 187] on span at bounding box center [6, 186] width 0 height 1
click at [17, 193] on icon at bounding box center [20, 195] width 17 height 6
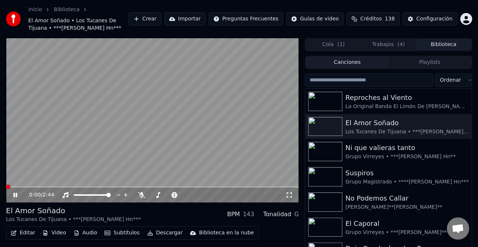
click at [6, 187] on span at bounding box center [8, 187] width 4 height 4
click at [15, 196] on icon at bounding box center [15, 195] width 4 height 4
click at [6, 186] on span at bounding box center [8, 187] width 4 height 4
click at [17, 193] on icon at bounding box center [20, 195] width 17 height 6
click at [7, 187] on span at bounding box center [7, 186] width 2 height 1
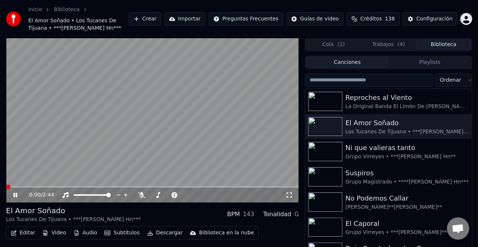
click at [6, 188] on span at bounding box center [8, 187] width 4 height 4
click at [16, 196] on icon at bounding box center [15, 195] width 4 height 4
click at [16, 195] on icon at bounding box center [15, 195] width 4 height 5
click at [170, 234] on button "Descargar" at bounding box center [165, 233] width 42 height 10
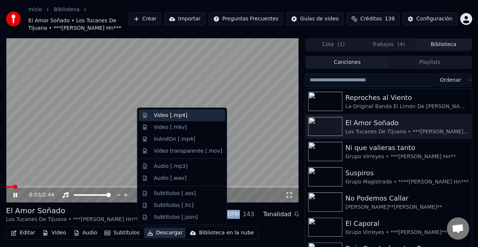
click at [185, 113] on div "Video [.mp4]" at bounding box center [188, 115] width 68 height 7
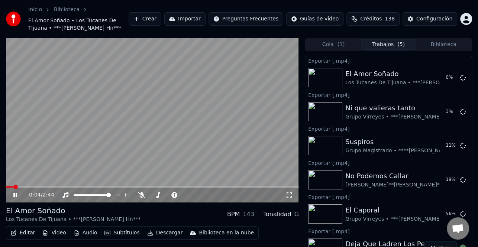
drag, startPoint x: 16, startPoint y: 193, endPoint x: 30, endPoint y: 193, distance: 14.1
click at [16, 194] on icon at bounding box center [15, 195] width 4 height 4
click at [438, 46] on button "Biblioteca" at bounding box center [443, 44] width 55 height 11
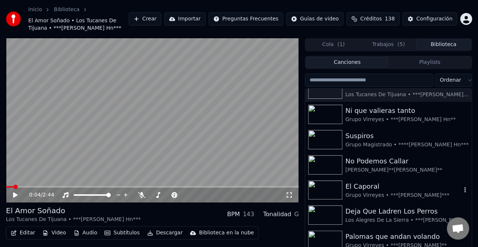
scroll to position [0, 0]
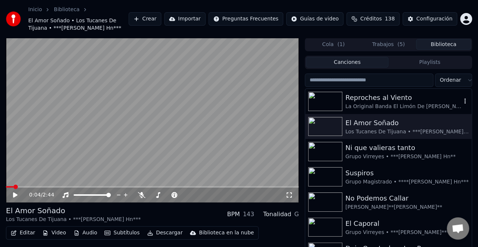
click at [385, 101] on div "Reproches al Viento" at bounding box center [403, 98] width 116 height 10
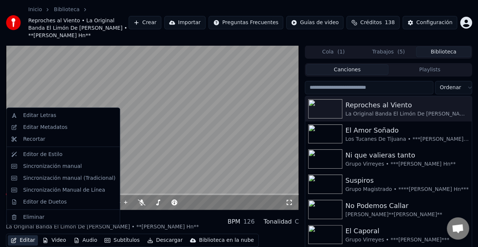
click at [28, 235] on button "Editar" at bounding box center [23, 240] width 30 height 10
click at [54, 129] on div "Editar Metadatos" at bounding box center [45, 127] width 44 height 7
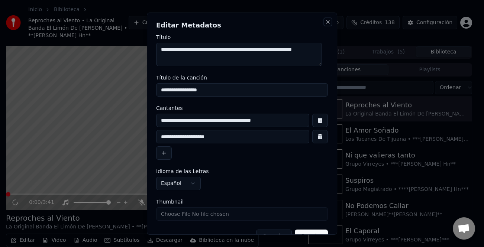
click at [325, 23] on button "Close" at bounding box center [328, 22] width 6 height 6
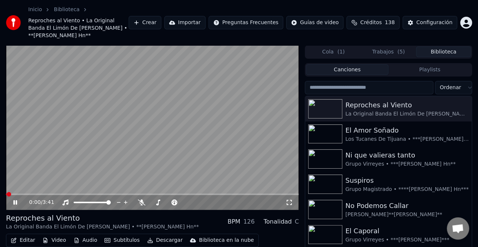
click at [14, 199] on div "0:00 / 3:41" at bounding box center [152, 202] width 287 height 7
click at [16, 200] on icon at bounding box center [15, 202] width 4 height 4
click at [439, 46] on button "Biblioteca" at bounding box center [443, 51] width 55 height 11
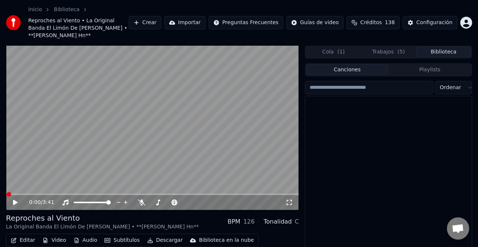
scroll to position [37, 0]
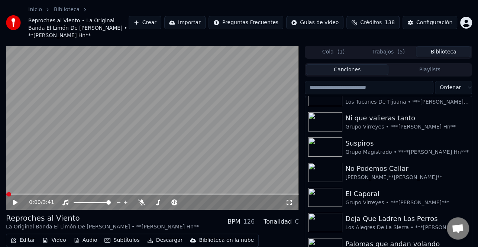
click at [396, 46] on button "Trabajos ( 5 )" at bounding box center [388, 51] width 55 height 11
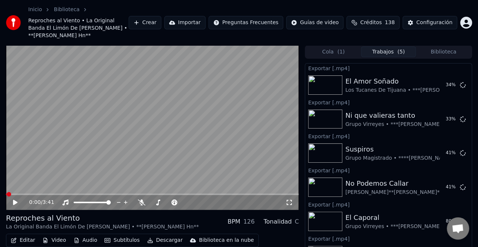
click at [394, 46] on button "Trabajos ( 5 )" at bounding box center [388, 51] width 55 height 11
click at [437, 215] on button "Mostrar" at bounding box center [440, 221] width 33 height 13
click at [439, 147] on button "Mostrar" at bounding box center [440, 152] width 33 height 13
click at [435, 113] on button "Mostrar" at bounding box center [440, 119] width 33 height 13
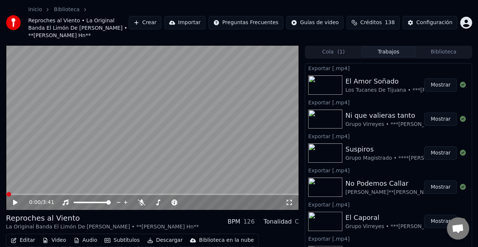
click at [438, 78] on button "Mostrar" at bounding box center [440, 84] width 33 height 13
click at [446, 46] on button "Biblioteca" at bounding box center [443, 51] width 55 height 11
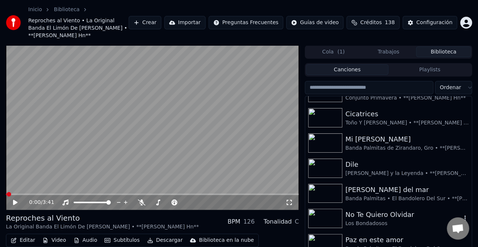
scroll to position [483, 0]
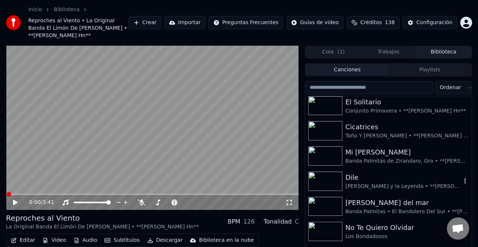
click at [392, 172] on div "Dile" at bounding box center [403, 177] width 116 height 10
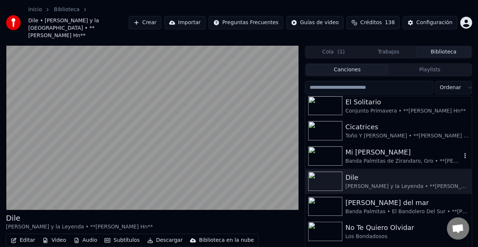
click at [401, 158] on div "Banda Palmitas de Zirandaro, Gro • **[PERSON_NAME] Hn**" at bounding box center [403, 161] width 116 height 7
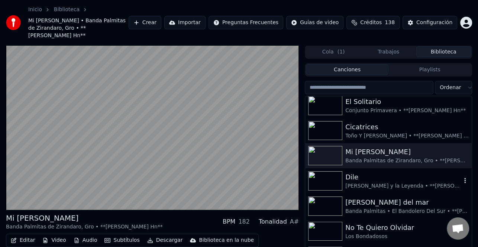
scroll to position [446, 0]
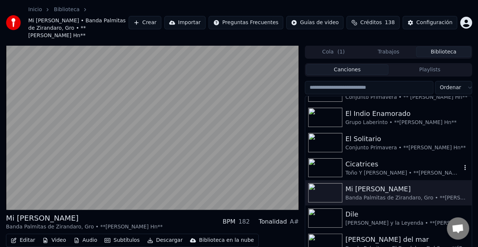
click at [401, 159] on div "Cicatrices" at bounding box center [403, 164] width 116 height 10
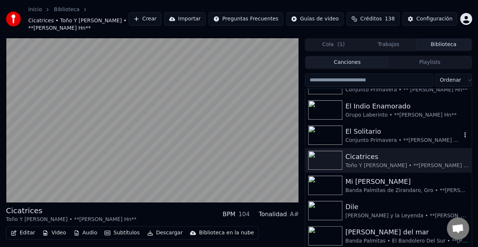
click at [398, 126] on div "El Solitario" at bounding box center [403, 131] width 116 height 10
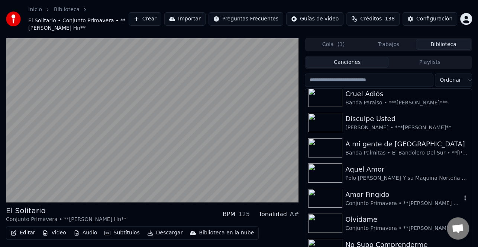
scroll to position [223, 0]
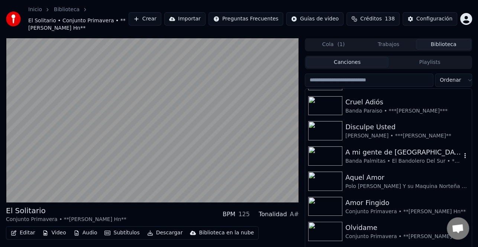
click at [390, 162] on div "Banda Palmitas • El Bandolero Del Sur • **[PERSON_NAME] Hn**" at bounding box center [403, 161] width 116 height 7
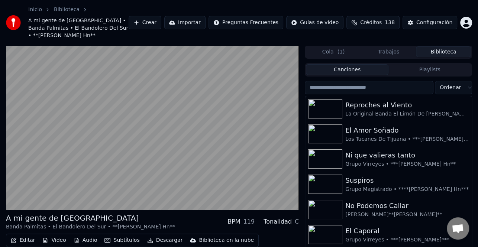
click at [439, 48] on button "Biblioteca" at bounding box center [443, 51] width 55 height 11
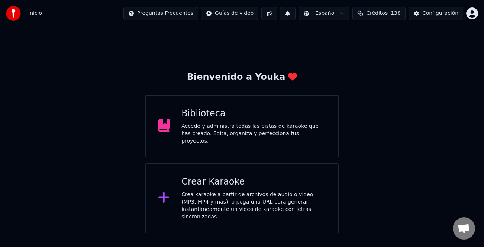
click at [247, 181] on div "Crear Karaoke" at bounding box center [253, 182] width 145 height 12
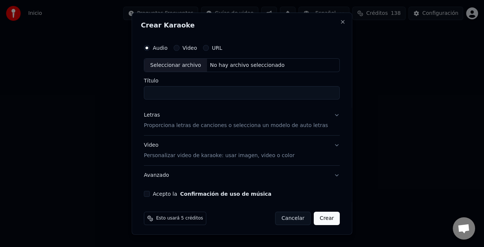
click at [186, 67] on div "Seleccionar archivo" at bounding box center [175, 64] width 63 height 13
type input "**********"
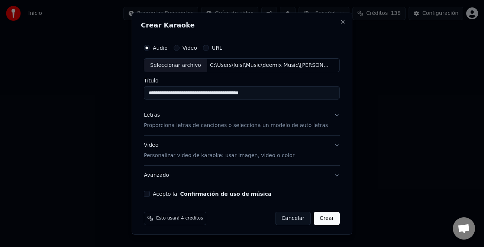
click at [156, 113] on div "Letras" at bounding box center [152, 115] width 16 height 7
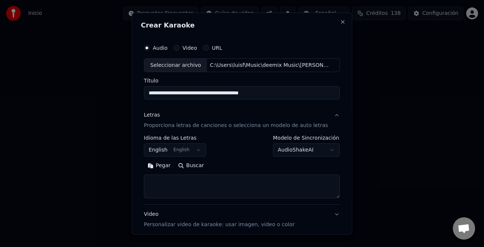
drag, startPoint x: 167, startPoint y: 167, endPoint x: 229, endPoint y: 182, distance: 64.1
click at [167, 167] on button "Pegar" at bounding box center [159, 166] width 30 height 12
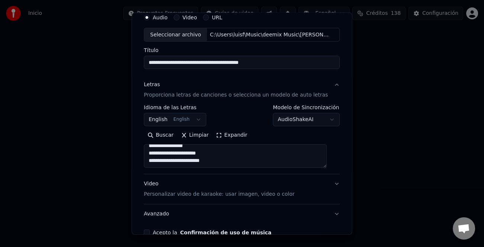
scroll to position [72, 0]
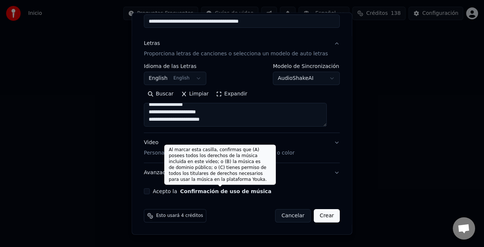
type textarea "**********"
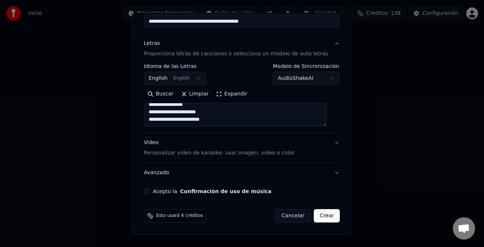
click at [156, 191] on label "Acepto la Confirmación de uso de música" at bounding box center [212, 191] width 119 height 5
click at [150, 191] on button "Acepto la Confirmación de uso de música" at bounding box center [147, 191] width 6 height 6
click at [320, 215] on button "Crear" at bounding box center [327, 215] width 26 height 13
select select "**"
type textarea "**********"
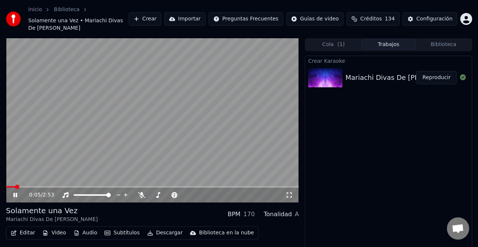
click at [17, 193] on icon at bounding box center [15, 195] width 4 height 4
click at [161, 15] on button "Crear" at bounding box center [145, 18] width 33 height 13
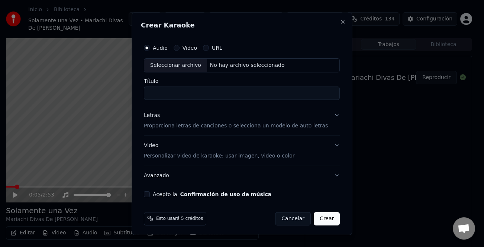
click at [175, 65] on div "Seleccionar archivo" at bounding box center [175, 64] width 63 height 13
type input "**********"
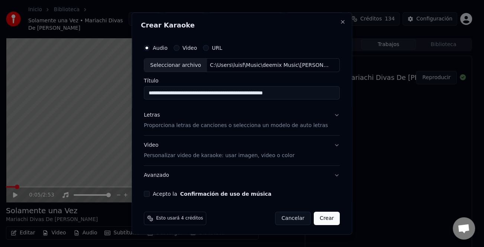
click at [157, 115] on div "Letras" at bounding box center [152, 115] width 16 height 7
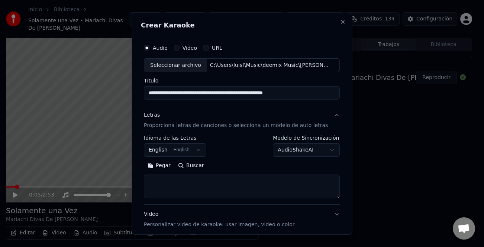
click at [163, 167] on button "Pegar" at bounding box center [159, 166] width 30 height 12
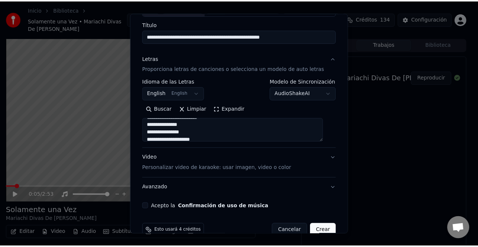
scroll to position [72, 0]
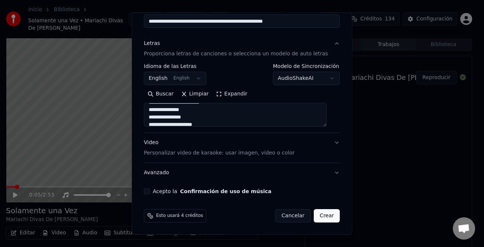
type textarea "**********"
click at [150, 191] on button "Acepto la Confirmación de uso de música" at bounding box center [147, 191] width 6 height 6
click at [319, 221] on button "Crear" at bounding box center [327, 215] width 26 height 13
select select "**"
type textarea "**********"
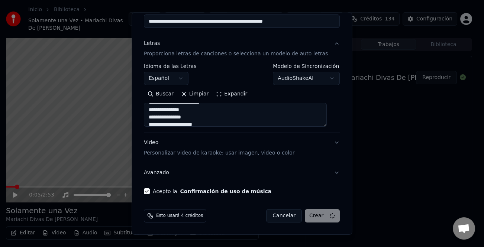
select select
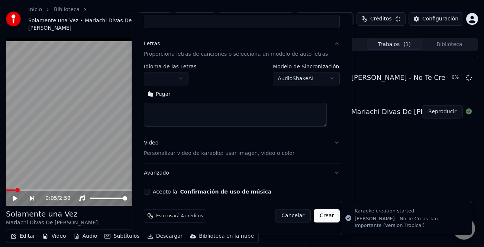
scroll to position [0, 0]
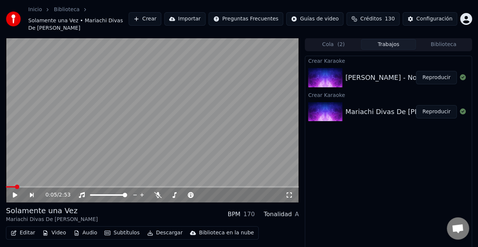
click at [161, 14] on button "Crear" at bounding box center [145, 18] width 33 height 13
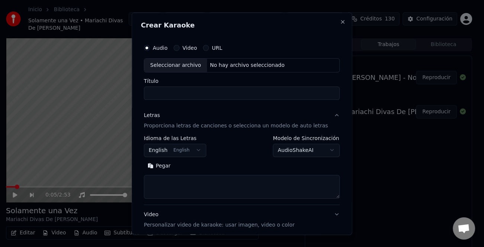
click at [170, 64] on div "Seleccionar archivo" at bounding box center [175, 64] width 63 height 13
type input "**********"
click at [170, 164] on button "Pegar" at bounding box center [159, 166] width 30 height 12
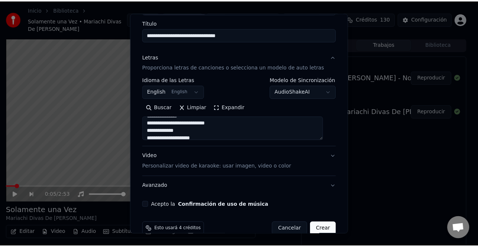
scroll to position [72, 0]
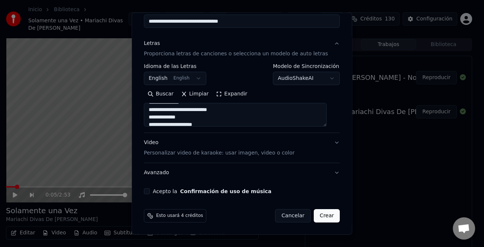
type textarea "**********"
click at [161, 189] on label "Acepto la Confirmación de uso de música" at bounding box center [212, 191] width 119 height 5
click at [150, 189] on button "Acepto la Confirmación de uso de música" at bounding box center [147, 191] width 6 height 6
click at [324, 217] on button "Crear" at bounding box center [327, 215] width 26 height 13
select select "**"
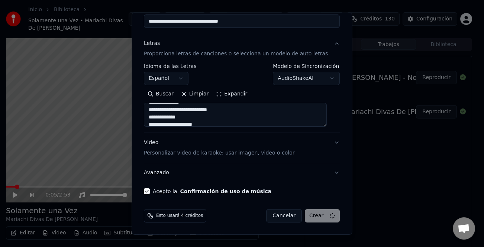
type textarea "**********"
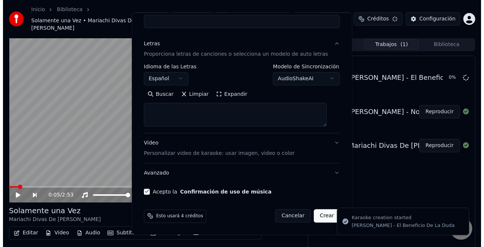
scroll to position [0, 0]
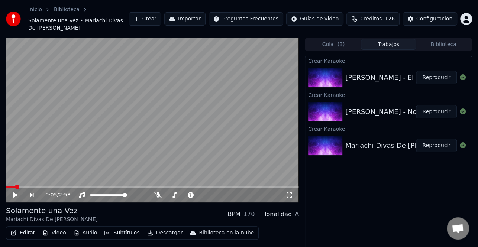
click at [161, 17] on button "Crear" at bounding box center [145, 18] width 33 height 13
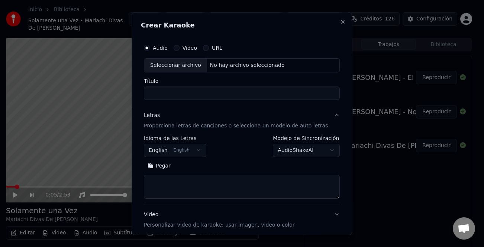
click at [184, 61] on div "Seleccionar archivo" at bounding box center [175, 64] width 63 height 13
type input "**********"
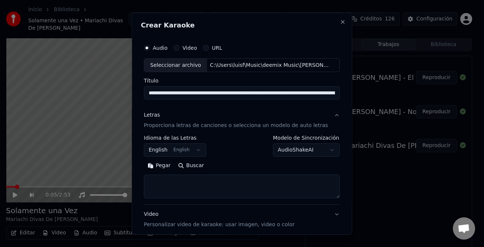
click at [167, 165] on button "Pegar" at bounding box center [159, 166] width 30 height 12
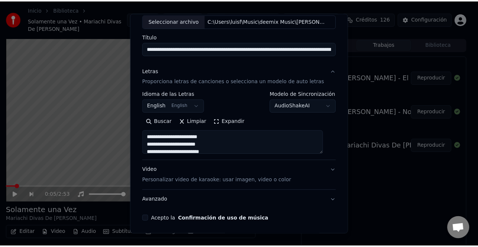
scroll to position [72, 0]
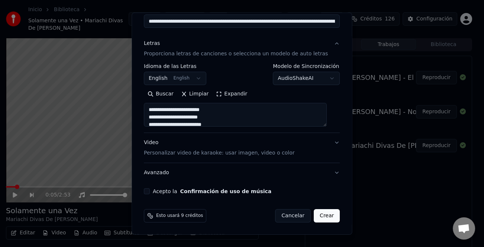
type textarea "**********"
click at [157, 192] on label "Acepto la Confirmación de uso de música" at bounding box center [212, 191] width 119 height 5
click at [150, 192] on button "Acepto la Confirmación de uso de música" at bounding box center [147, 191] width 6 height 6
click at [321, 217] on button "Crear" at bounding box center [327, 215] width 26 height 13
select select "**"
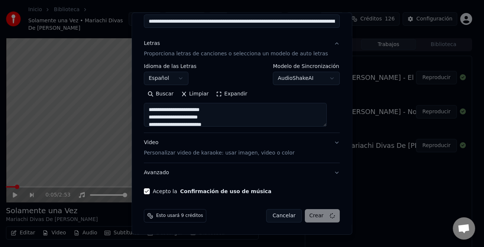
type textarea "**********"
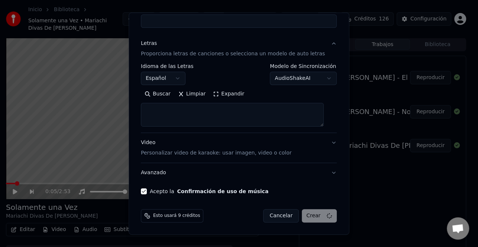
select select
